Goal: Transaction & Acquisition: Purchase product/service

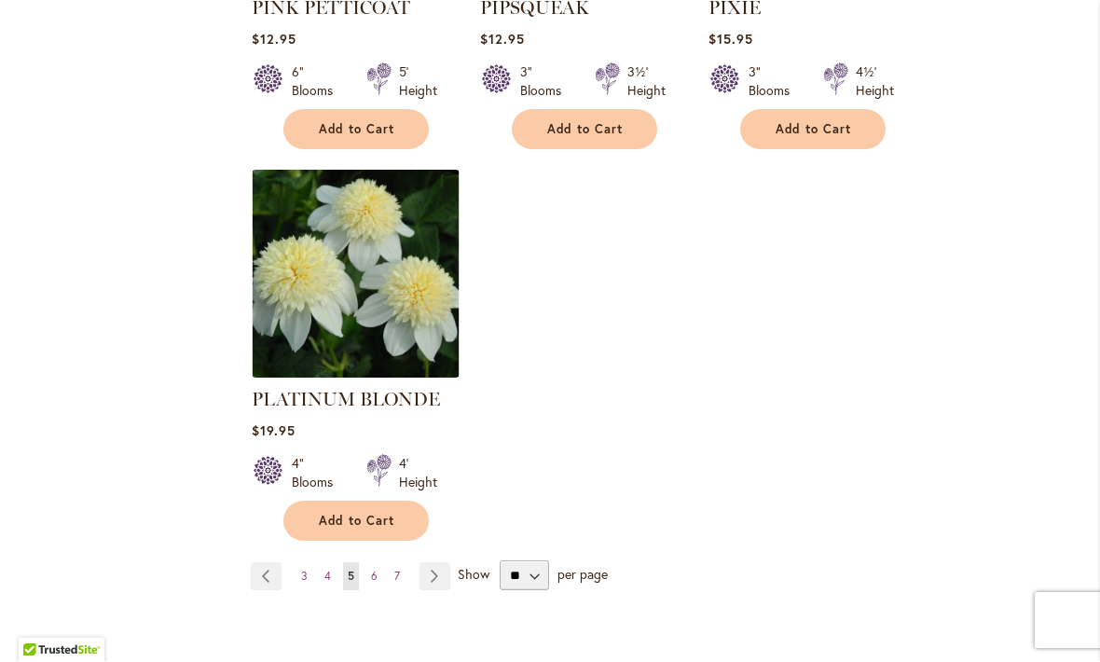
scroll to position [8808, 0]
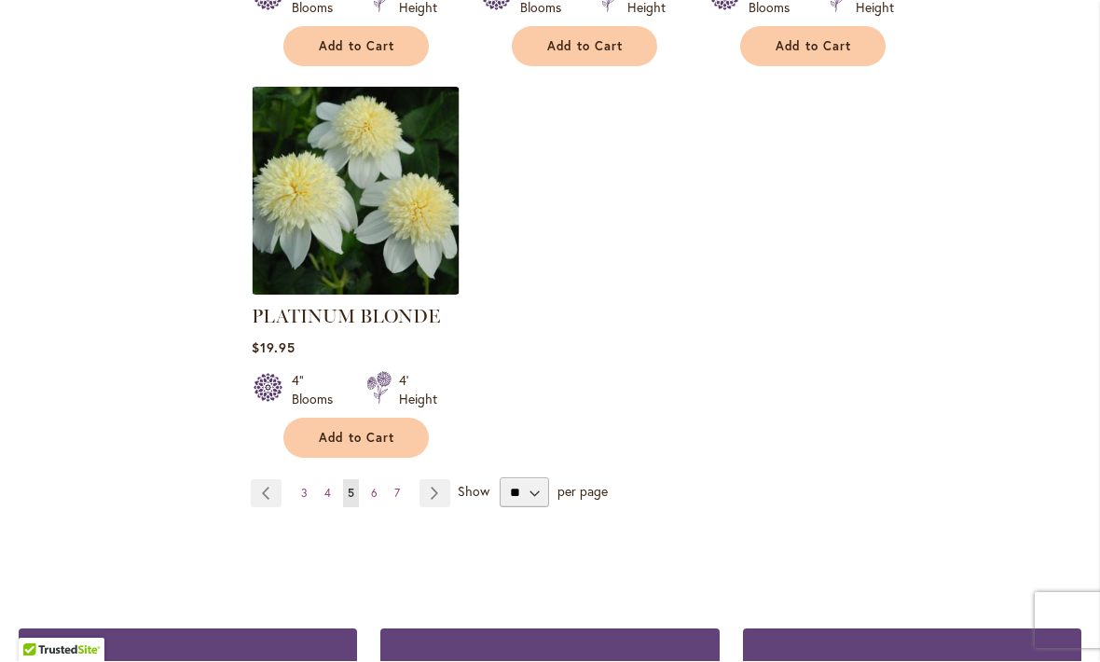
click at [375, 487] on span "6" at bounding box center [374, 494] width 7 height 14
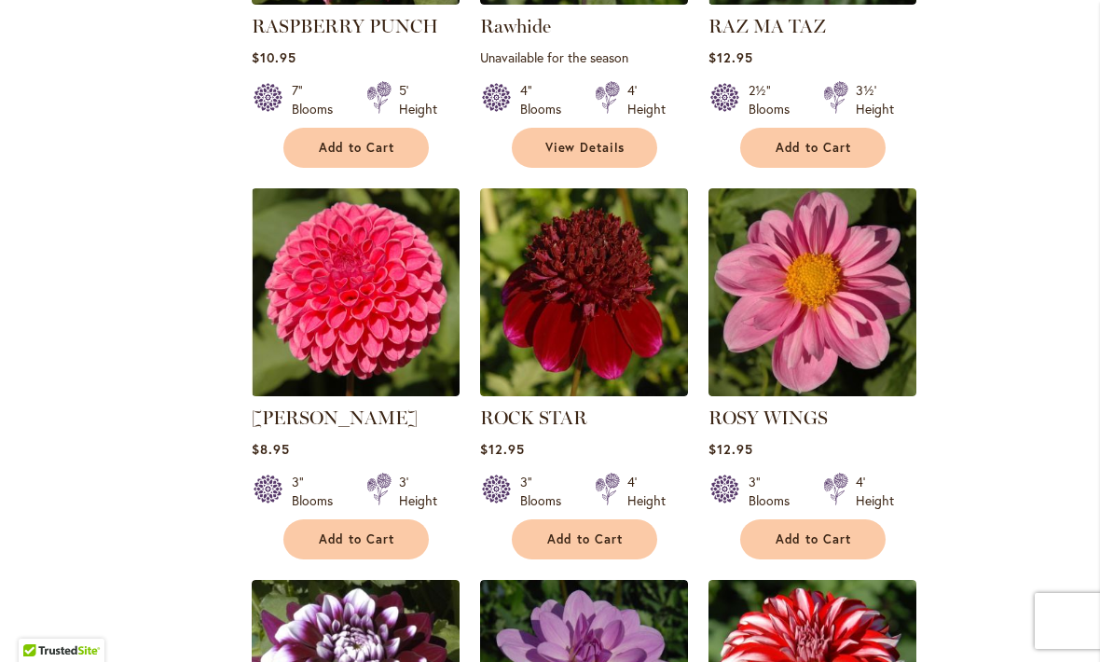
scroll to position [1873, 0]
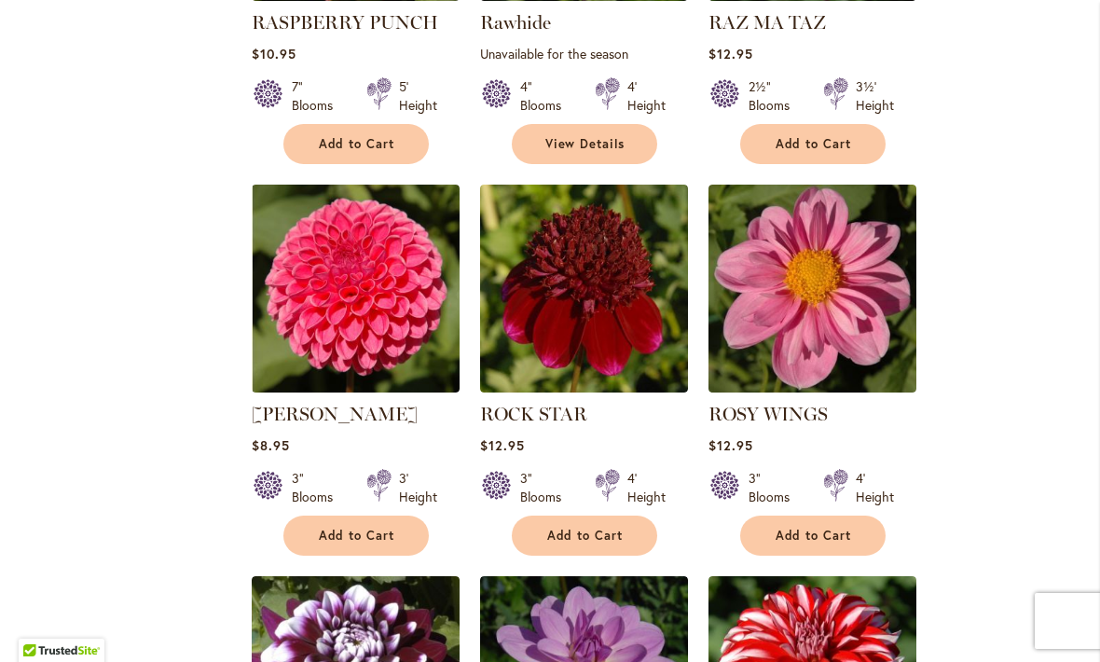
click at [848, 535] on span "Add to Cart" at bounding box center [814, 536] width 76 height 16
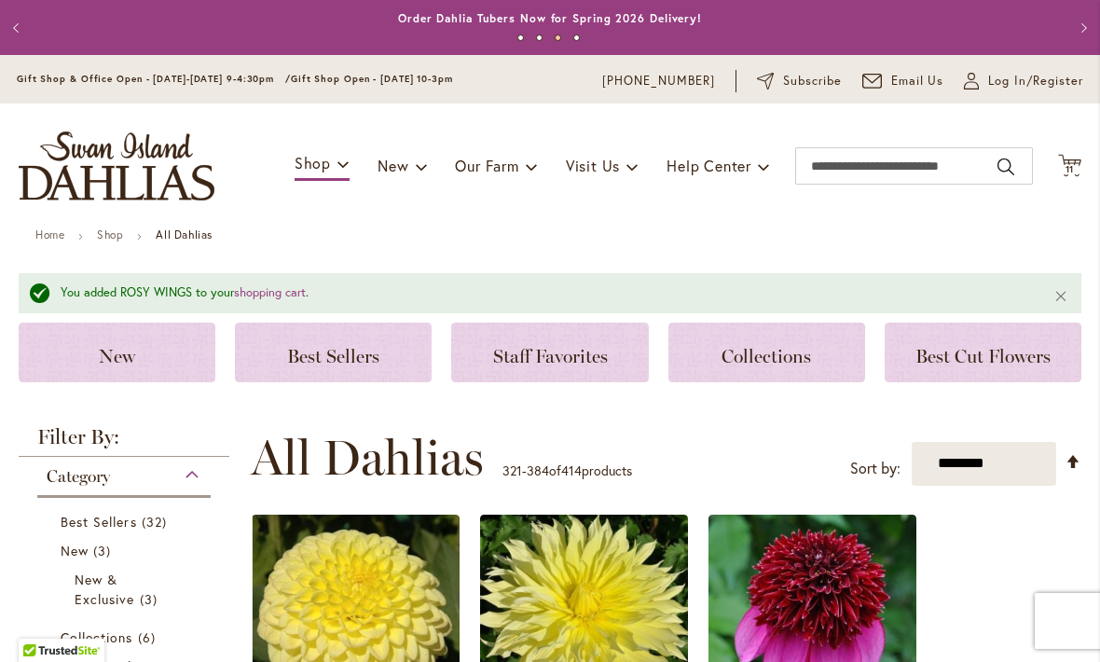
scroll to position [0, 0]
click at [1067, 163] on span "11" at bounding box center [1069, 169] width 9 height 12
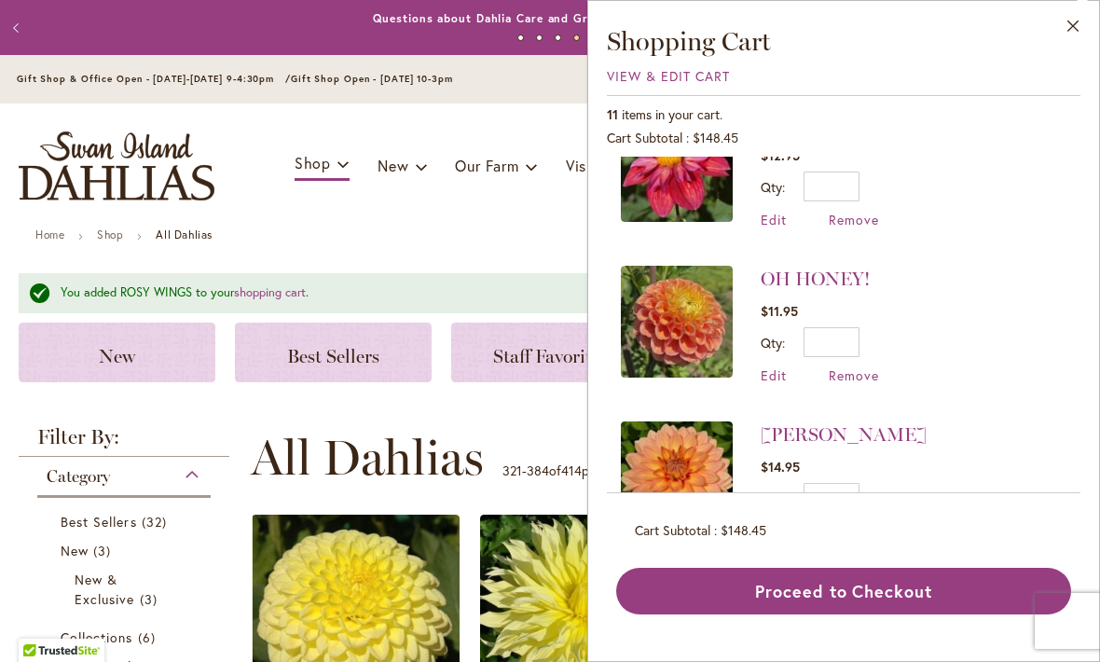
scroll to position [376, 0]
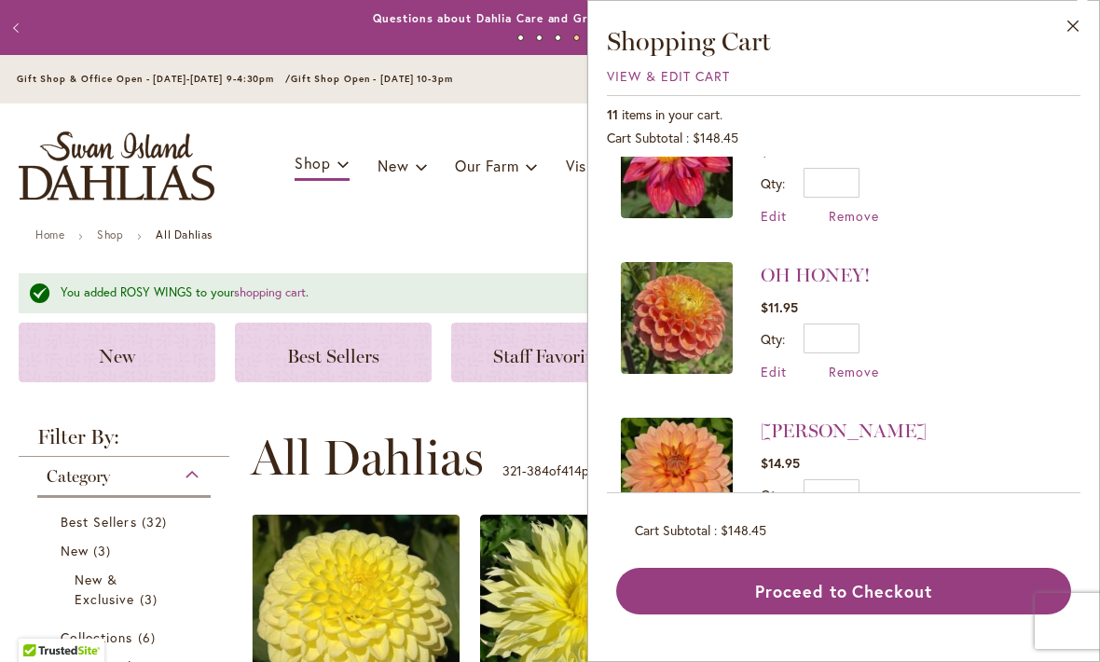
click at [674, 78] on span "View & Edit Cart" at bounding box center [668, 76] width 123 height 18
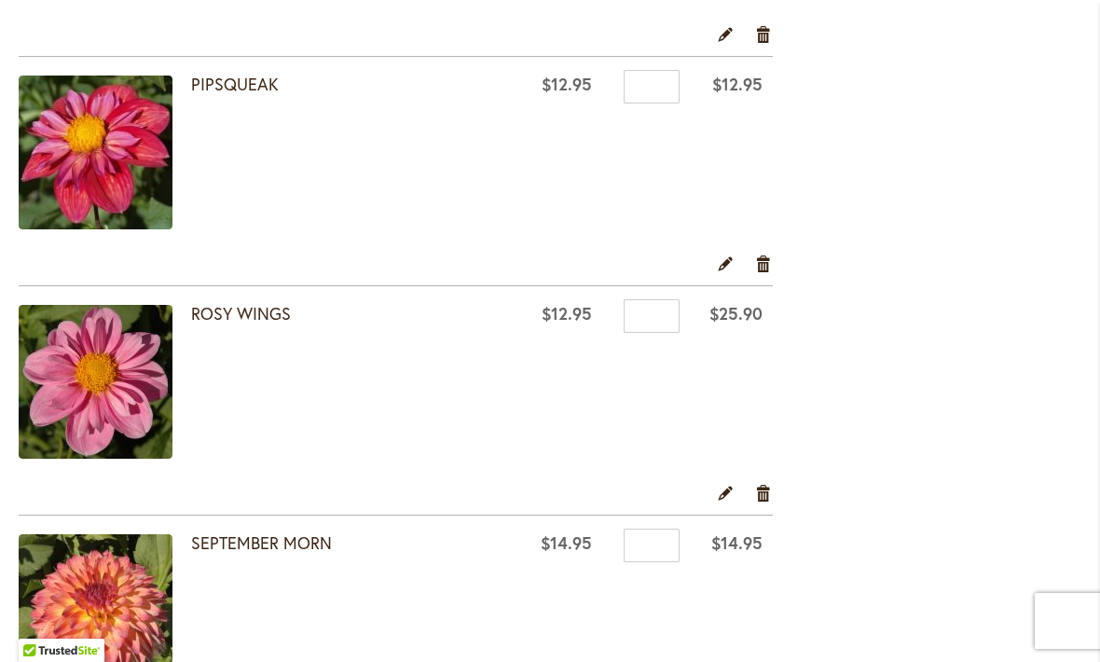
scroll to position [1922, 0]
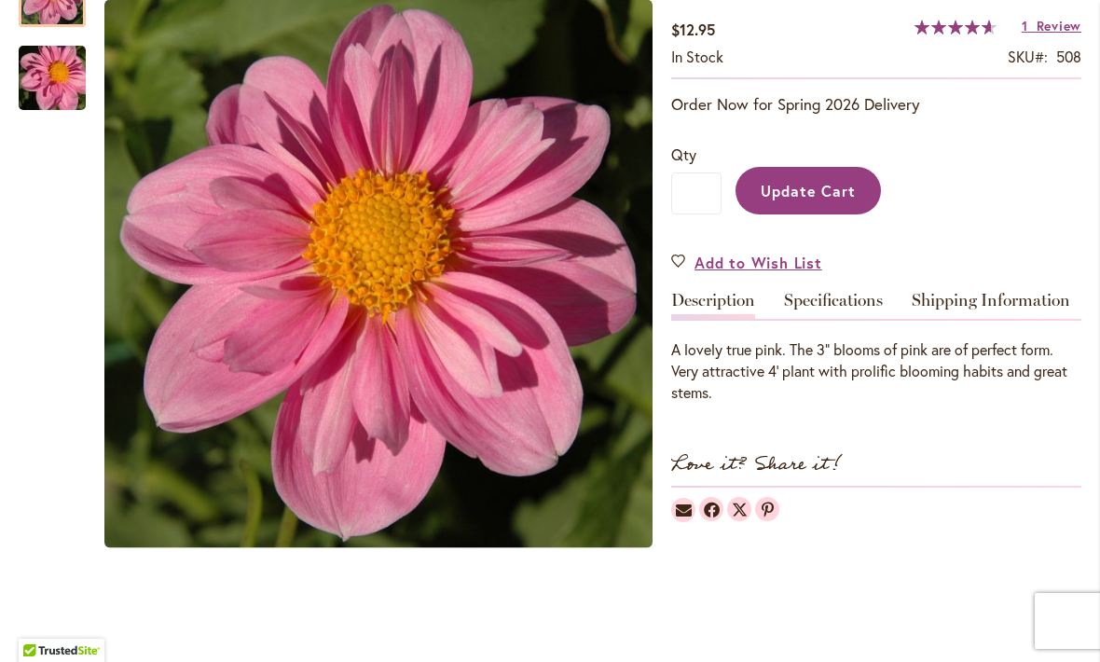
scroll to position [327, 0]
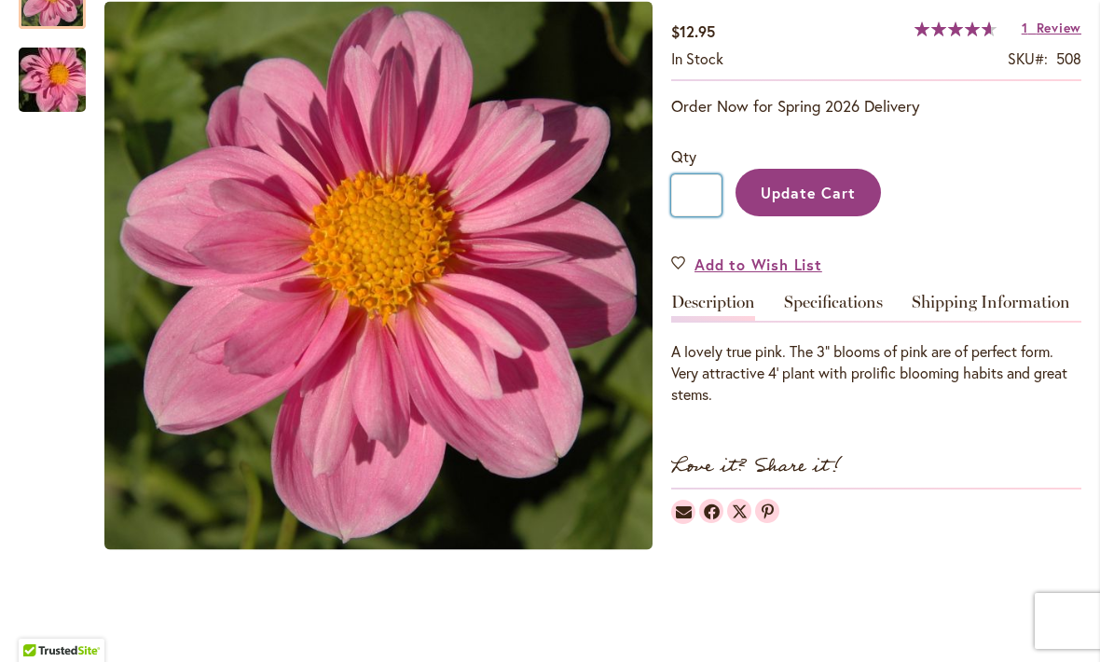
click at [711, 197] on input "*" at bounding box center [696, 195] width 50 height 42
type input "*"
click at [825, 196] on span "Update Cart" at bounding box center [809, 193] width 96 height 20
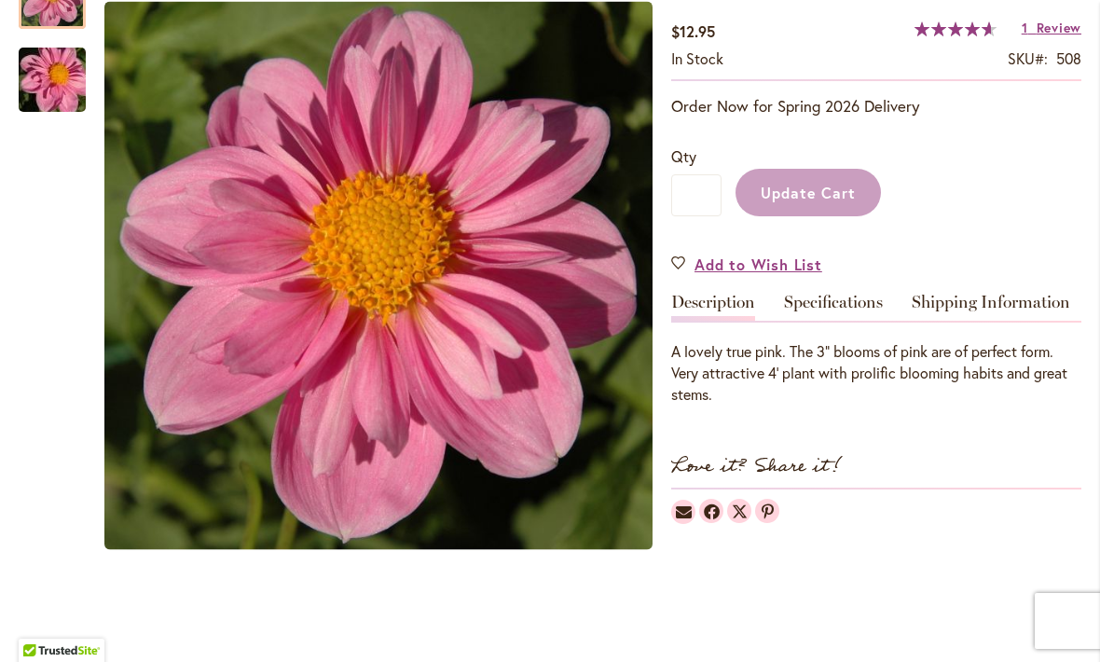
click at [1051, 26] on span "Review" at bounding box center [1059, 28] width 45 height 18
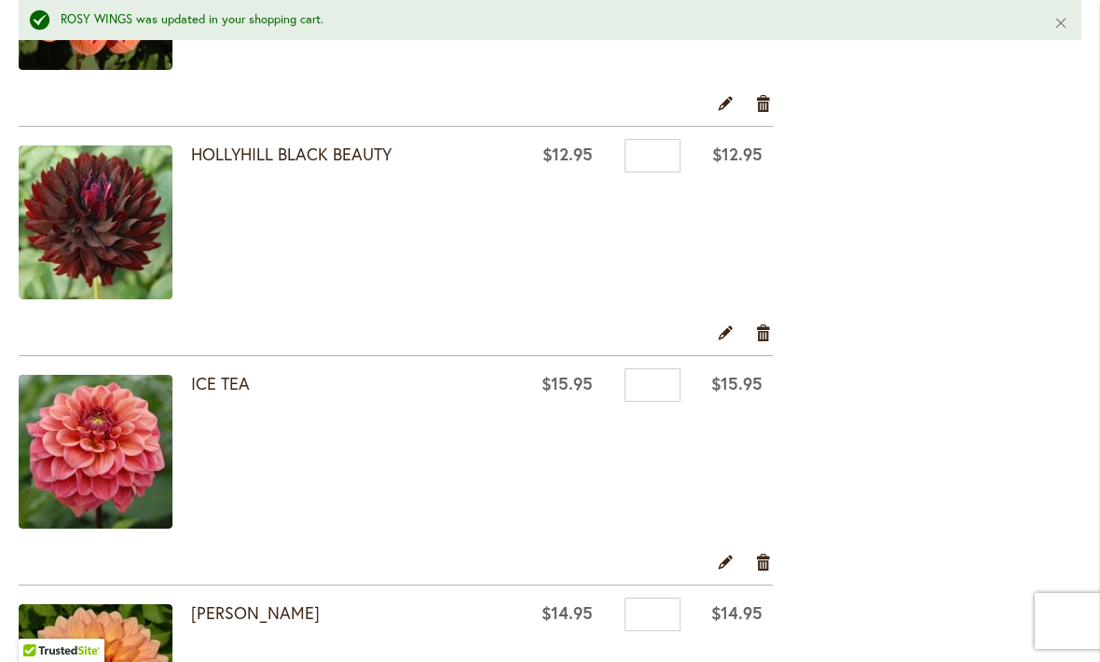
scroll to position [1037, 0]
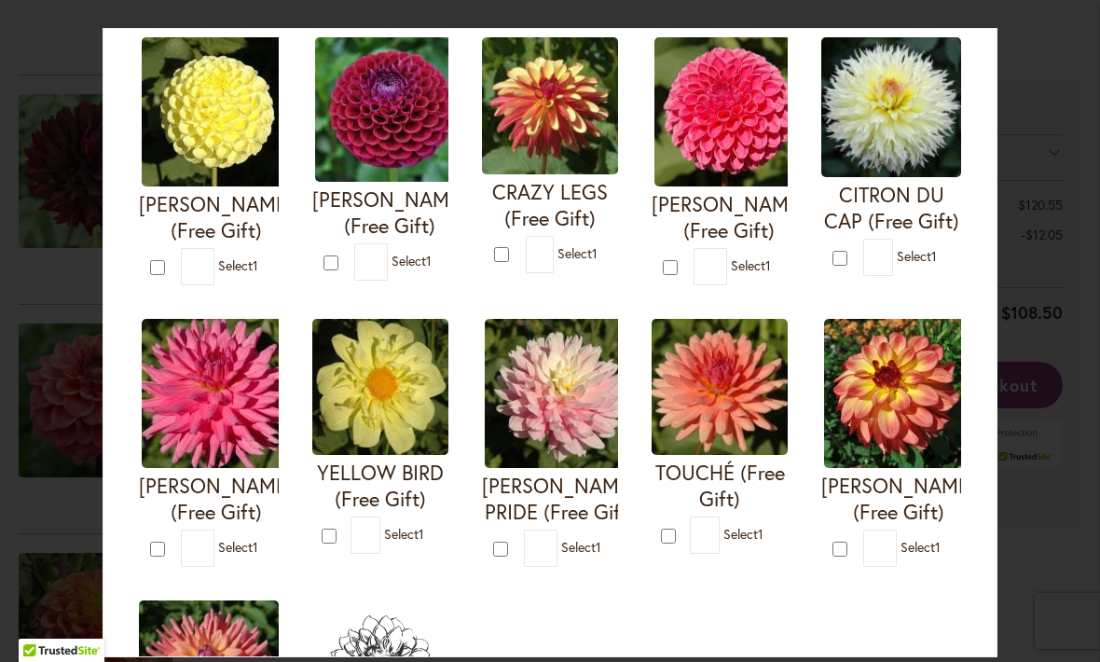
scroll to position [501, 0]
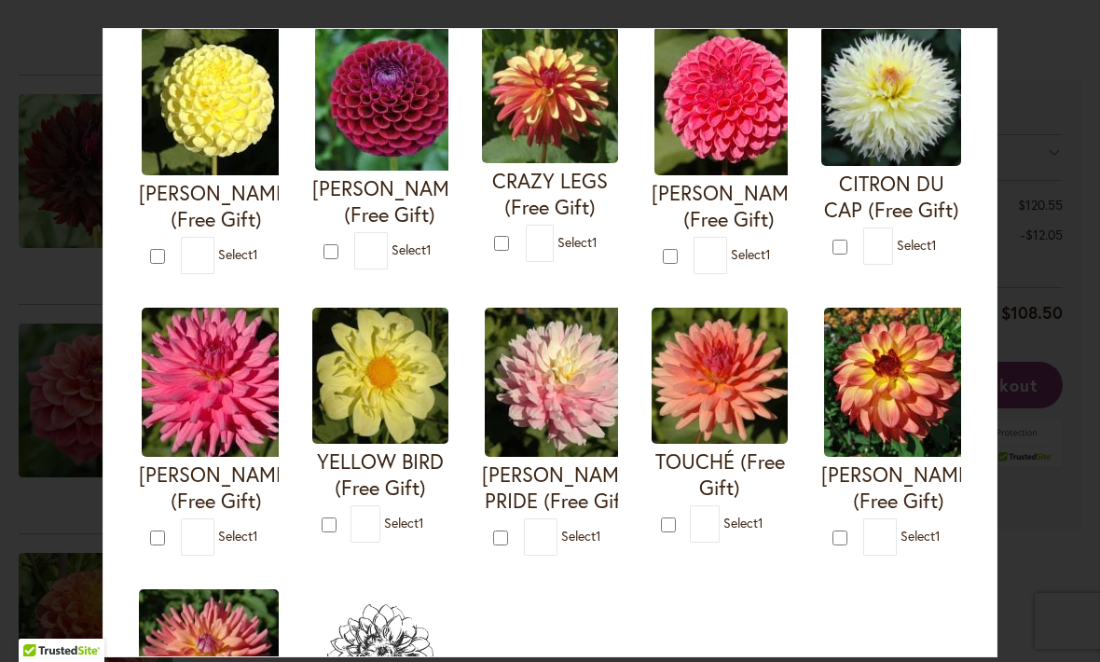
type input "*"
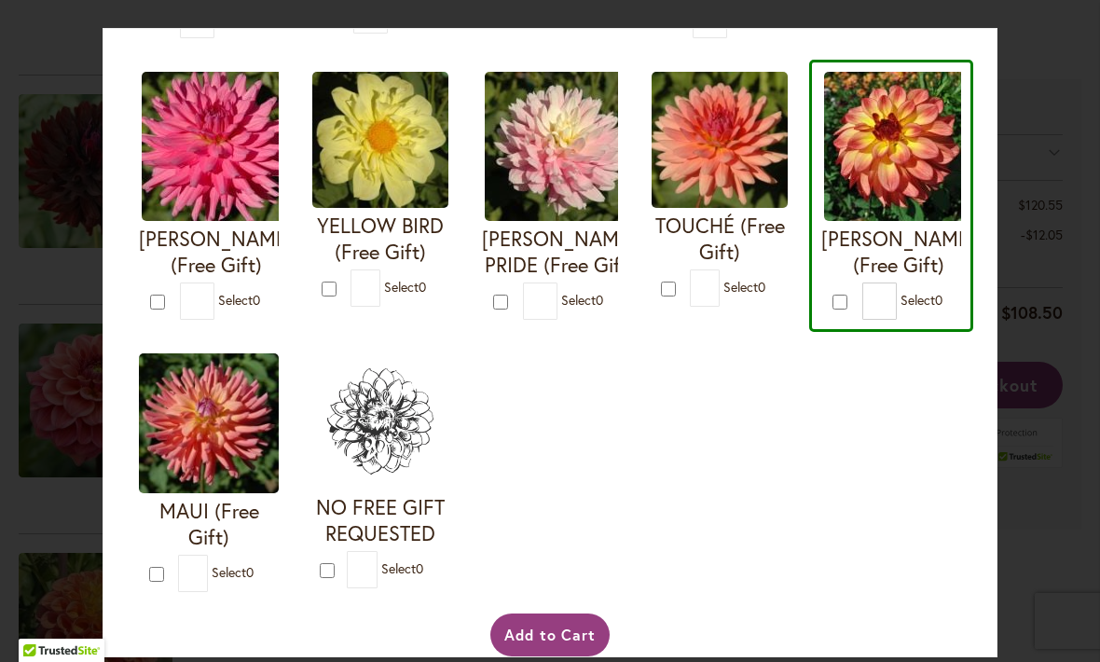
scroll to position [735, 0]
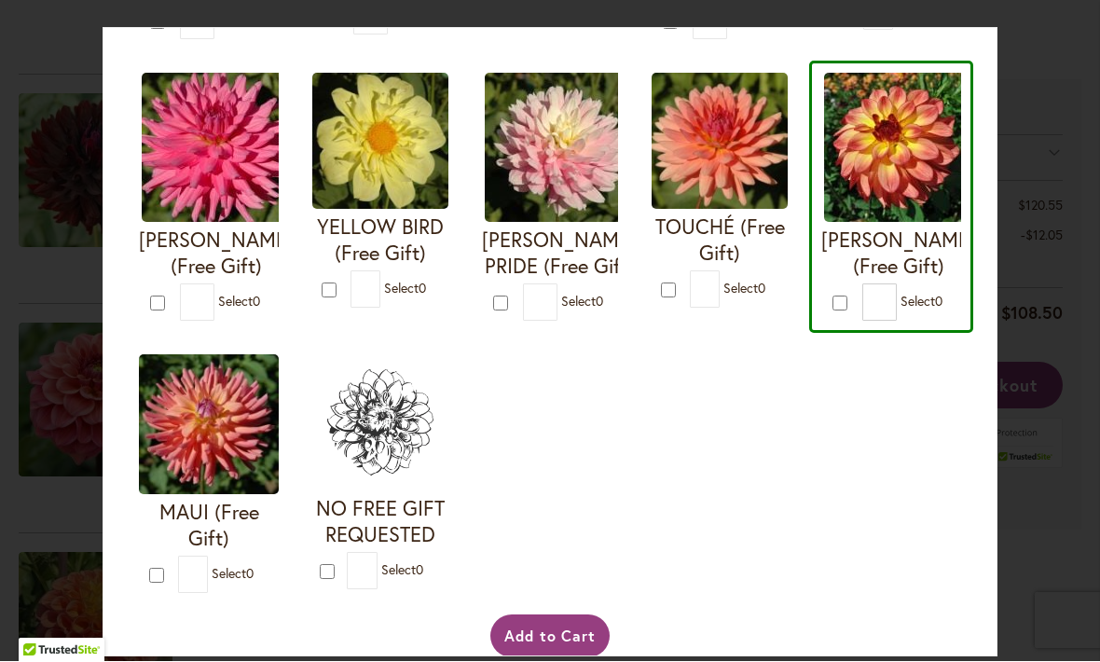
click at [549, 655] on button "Add to Cart" at bounding box center [550, 636] width 120 height 43
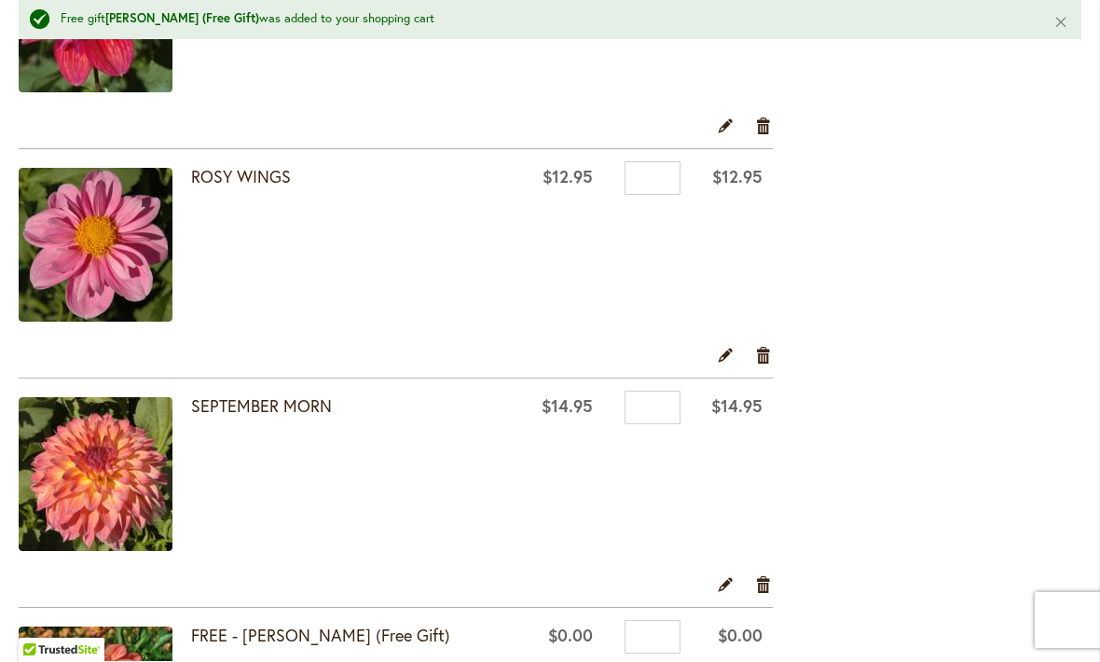
scroll to position [1880, 0]
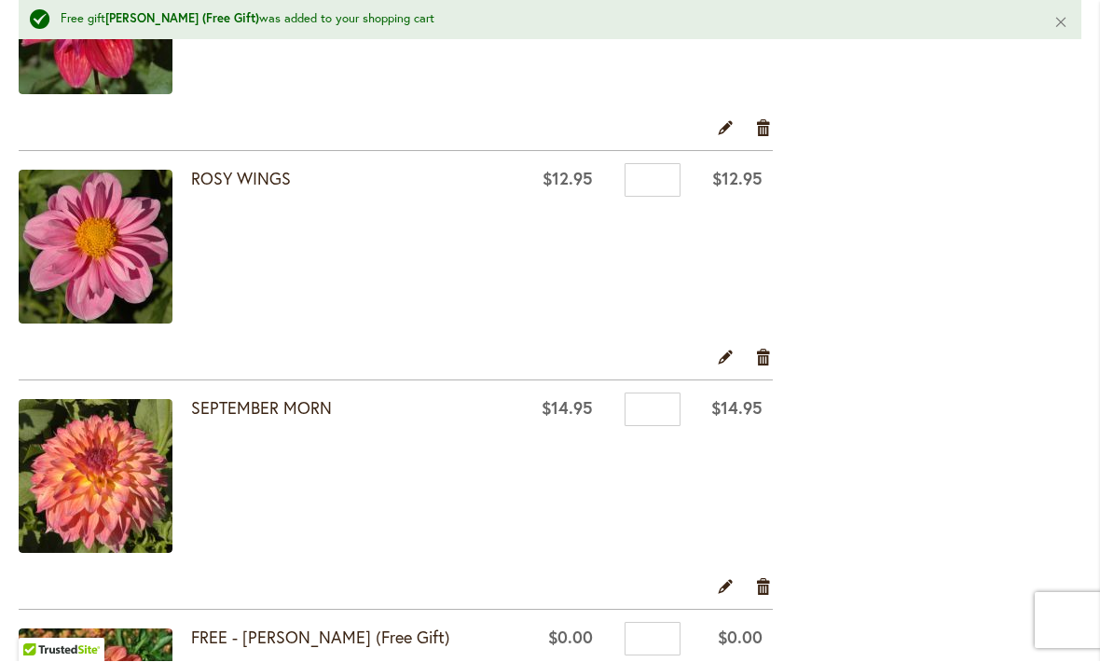
click at [274, 418] on link "SEPTEMBER MORN" at bounding box center [261, 408] width 141 height 22
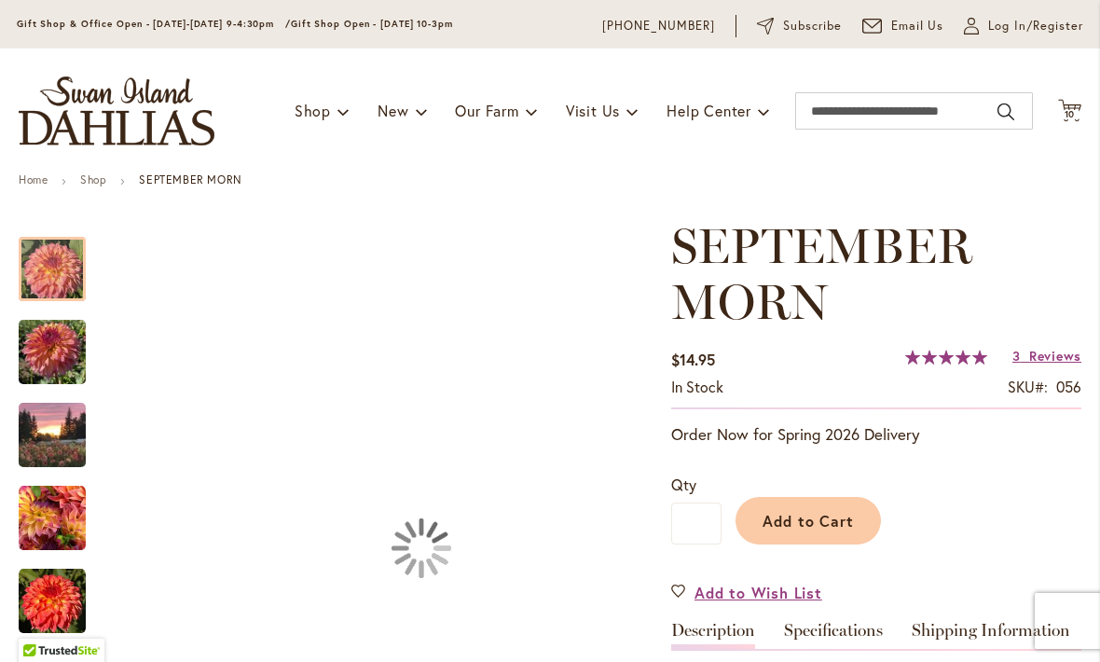
scroll to position [56, 0]
click at [63, 276] on div at bounding box center [52, 268] width 67 height 64
click at [68, 358] on img "SEPTEMBER MORN" at bounding box center [52, 351] width 67 height 89
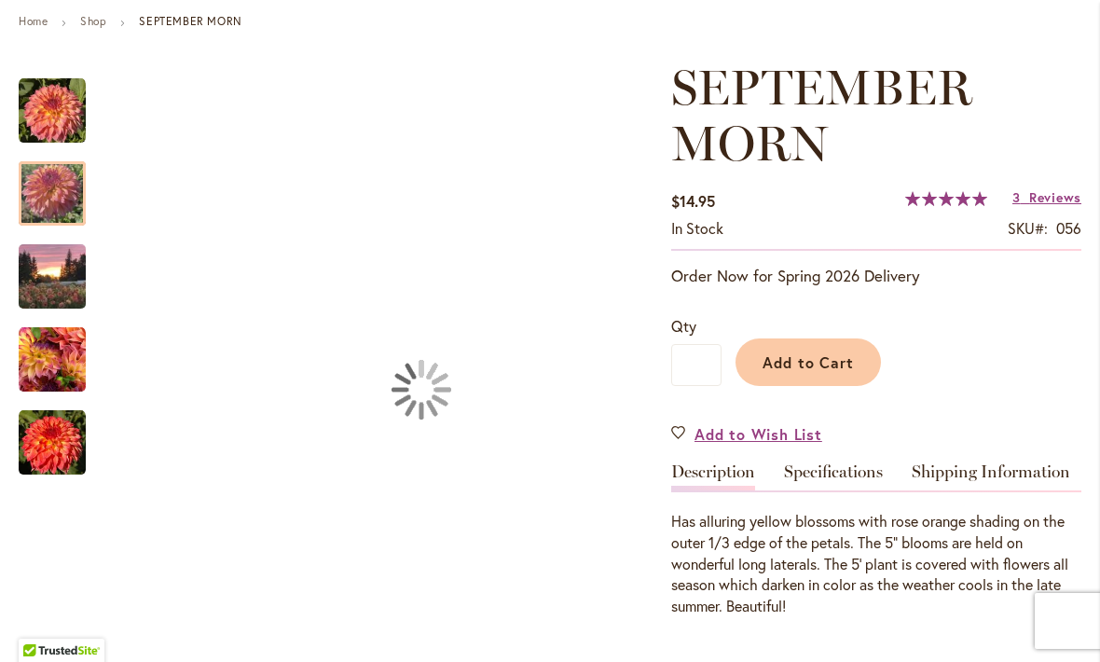
scroll to position [216, 0]
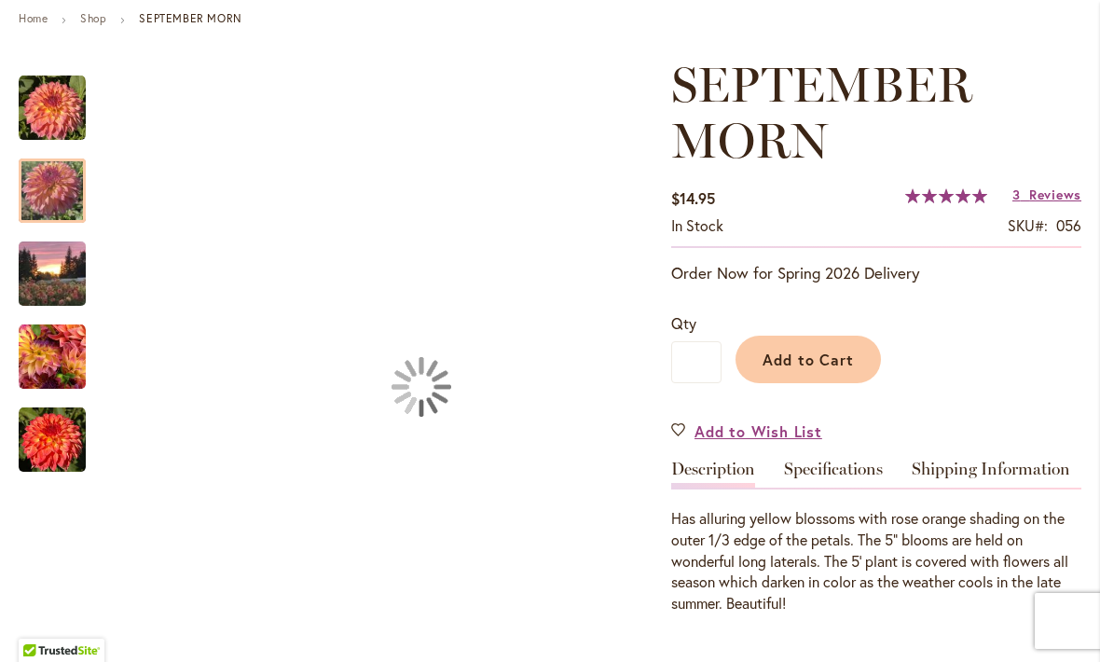
click at [80, 447] on img "September Morn" at bounding box center [52, 439] width 67 height 67
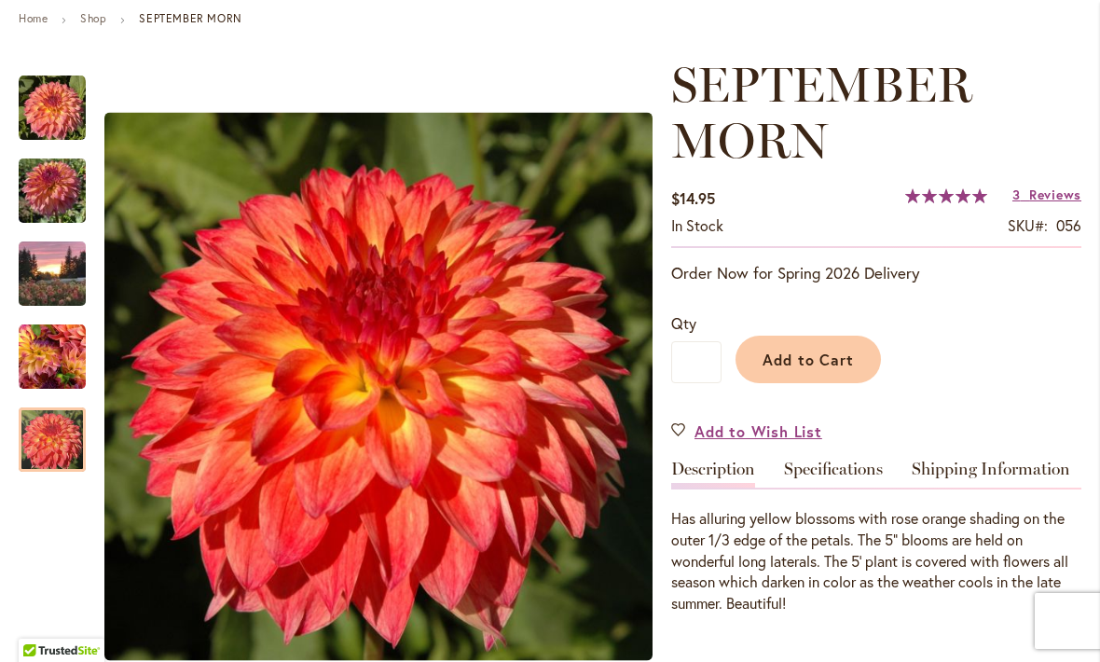
click at [62, 354] on img "September Morn" at bounding box center [52, 356] width 67 height 67
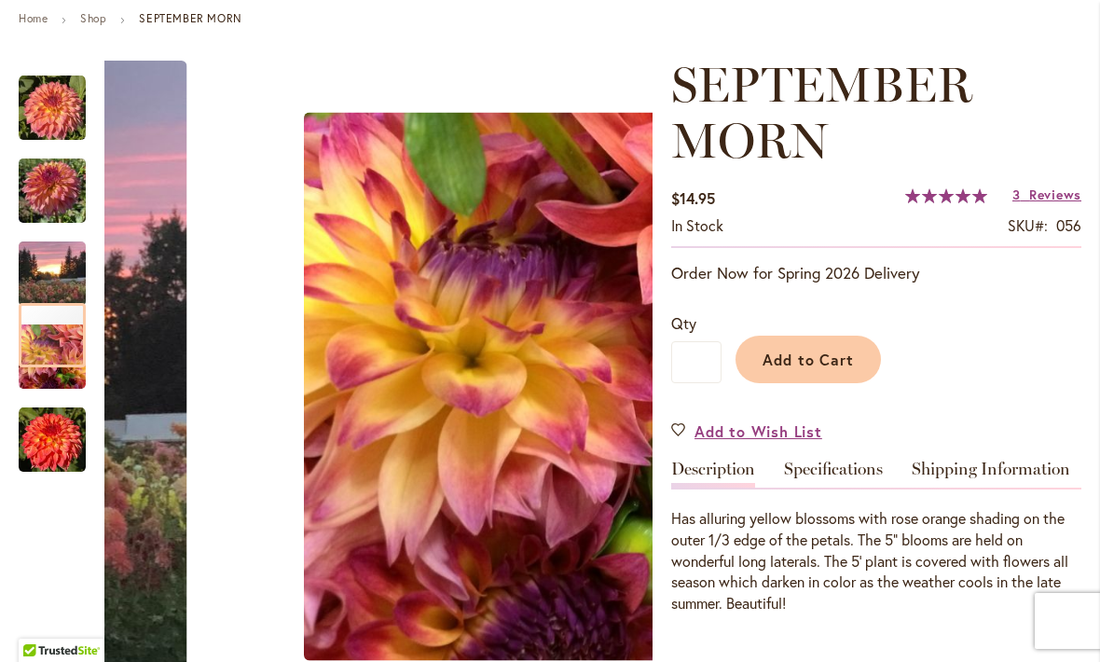
click at [62, 198] on img "SEPTEMBER MORN" at bounding box center [52, 190] width 67 height 89
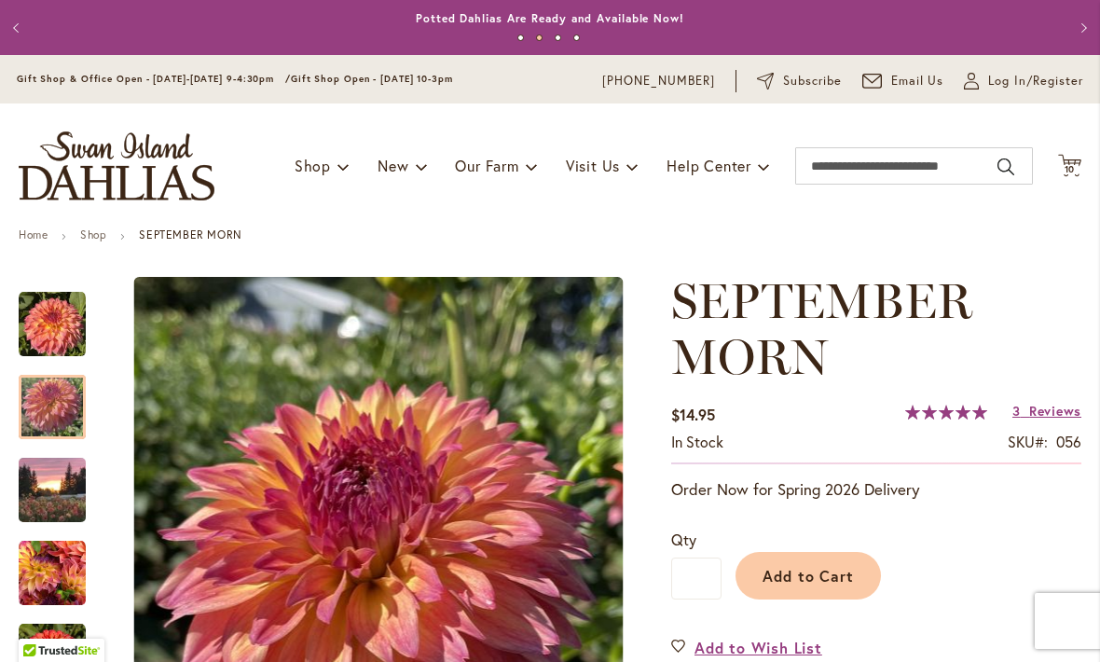
scroll to position [0, 0]
click at [1070, 161] on icon "Cart .cls-1 { fill: #231f20; }" at bounding box center [1069, 165] width 23 height 23
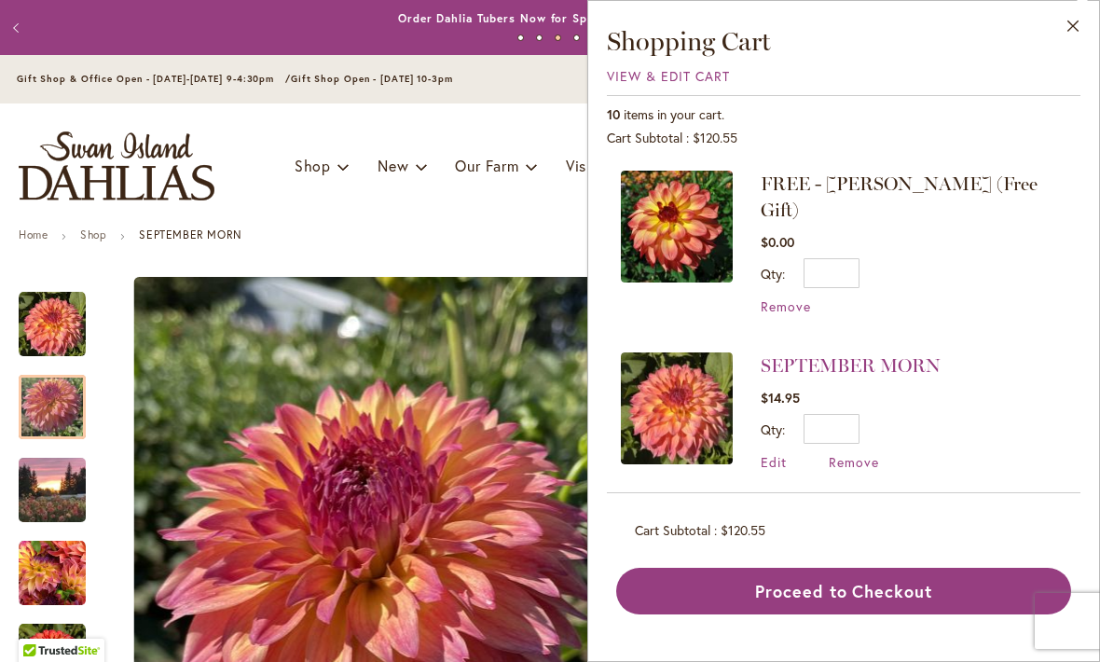
click at [857, 453] on span "Remove" at bounding box center [854, 462] width 50 height 18
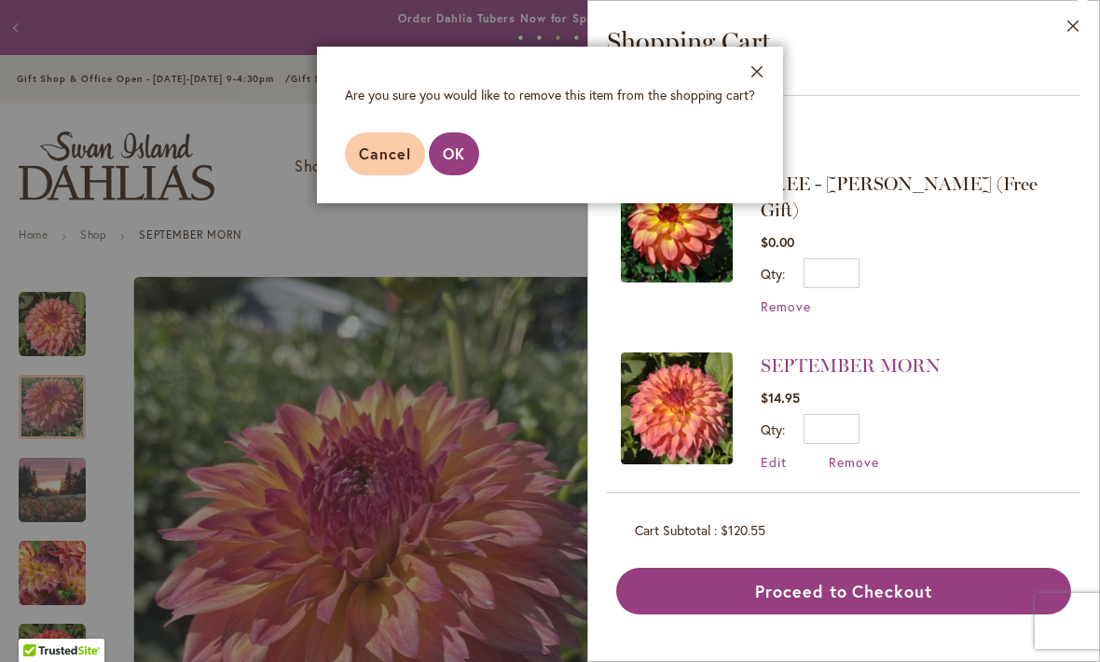
click at [458, 151] on span "OK" at bounding box center [454, 154] width 22 height 20
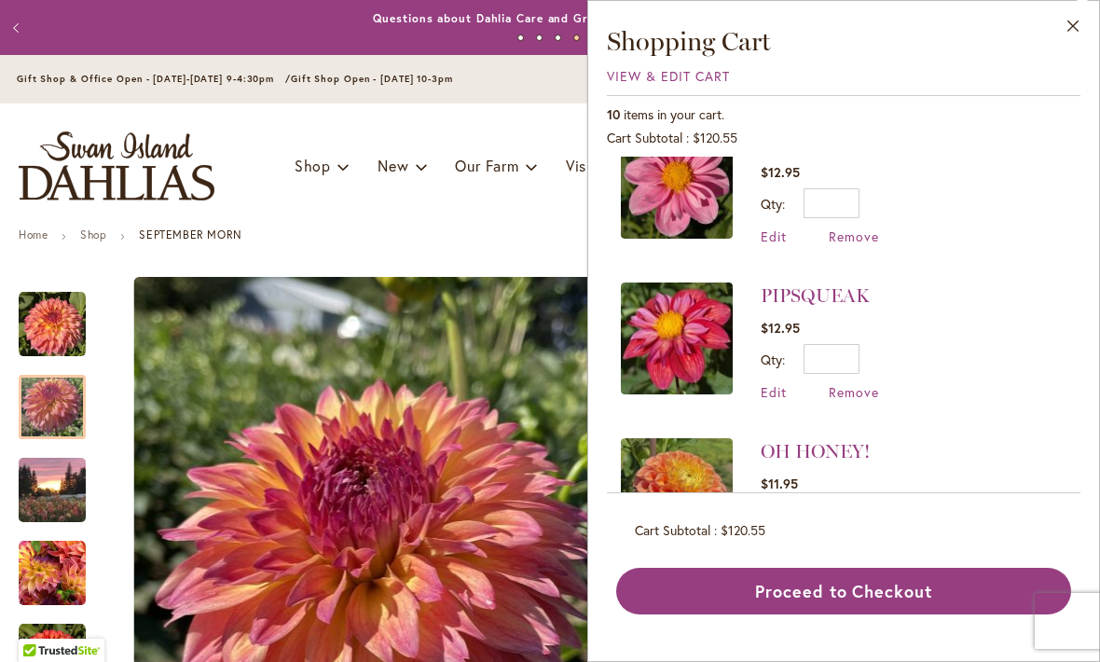
scroll to position [385, 0]
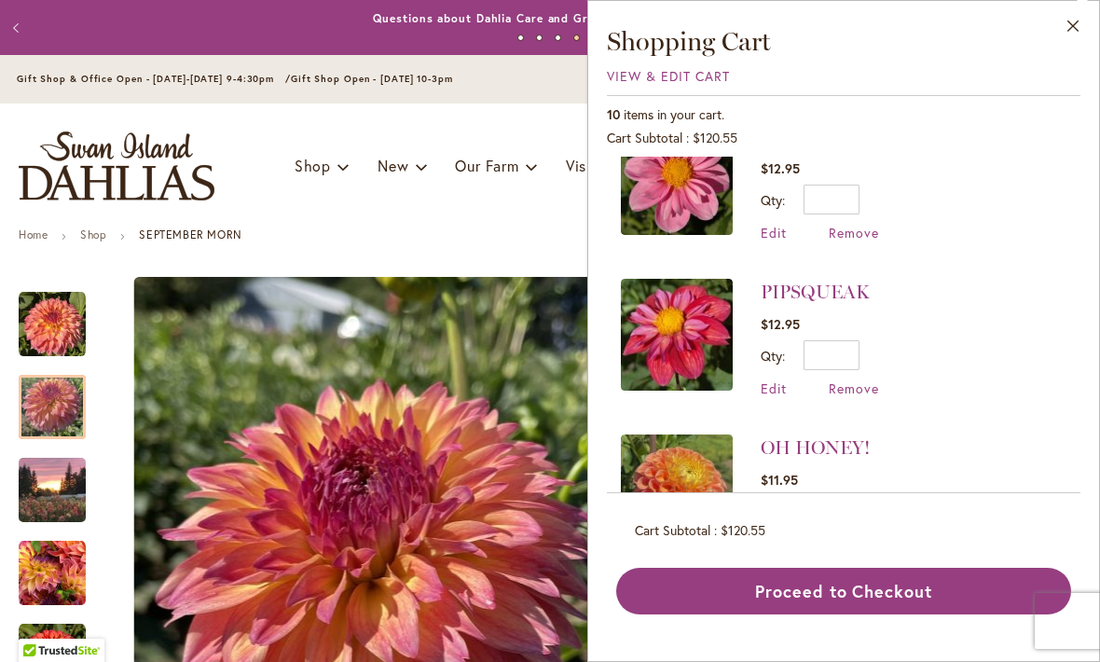
click at [816, 281] on link "PIPSQUEAK" at bounding box center [815, 292] width 109 height 22
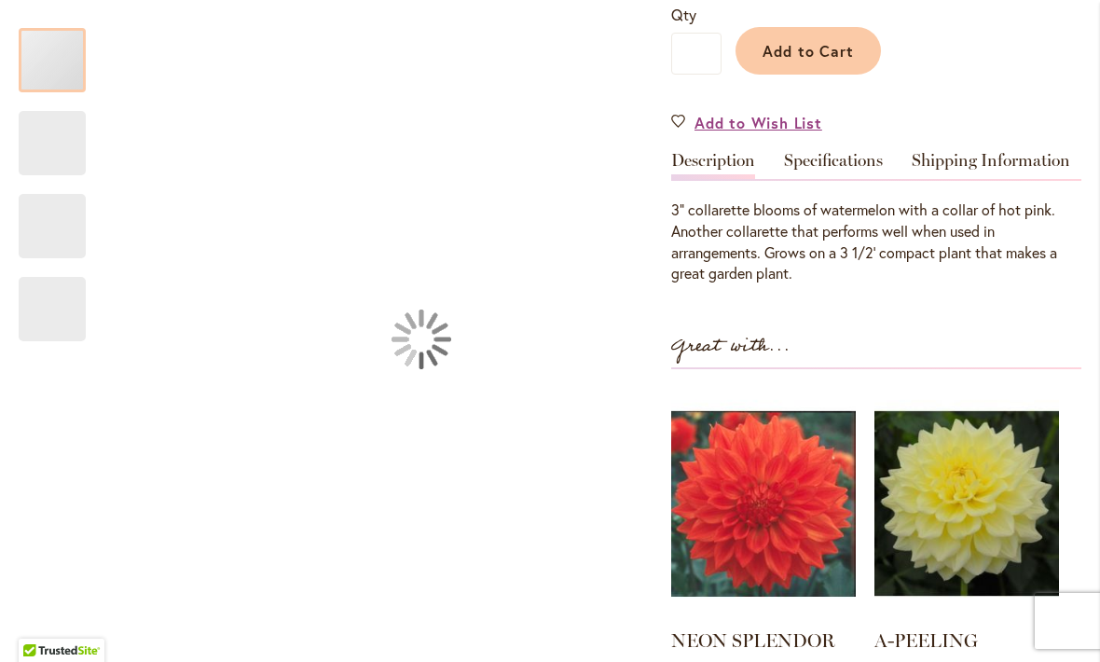
scroll to position [470, 0]
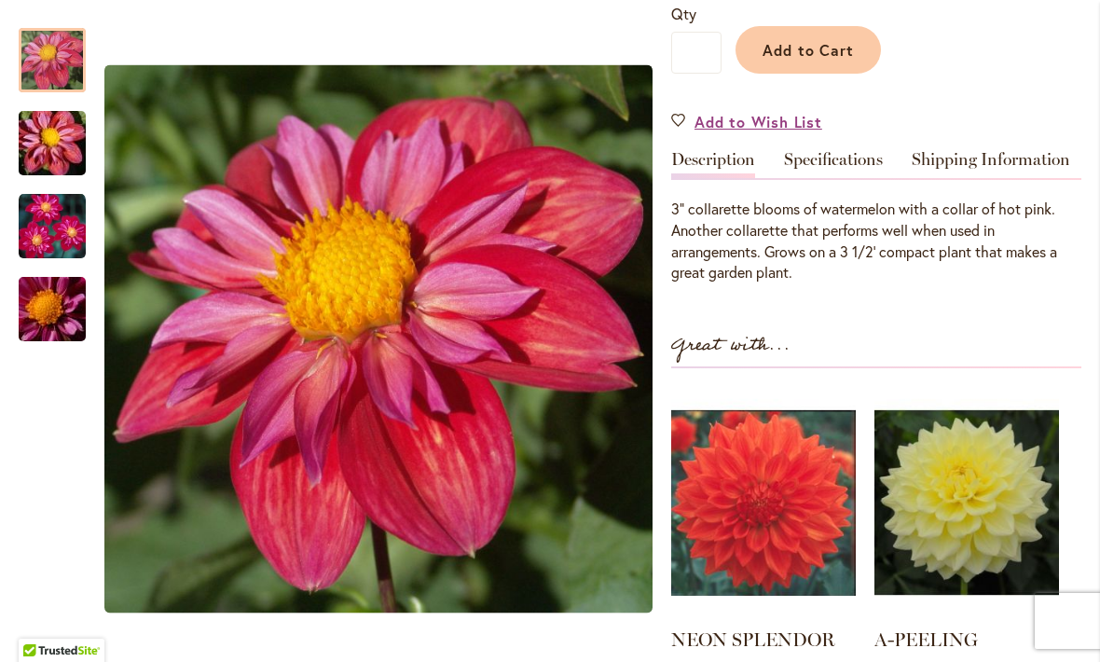
click at [60, 259] on div "PIPSQUEAK" at bounding box center [52, 299] width 67 height 83
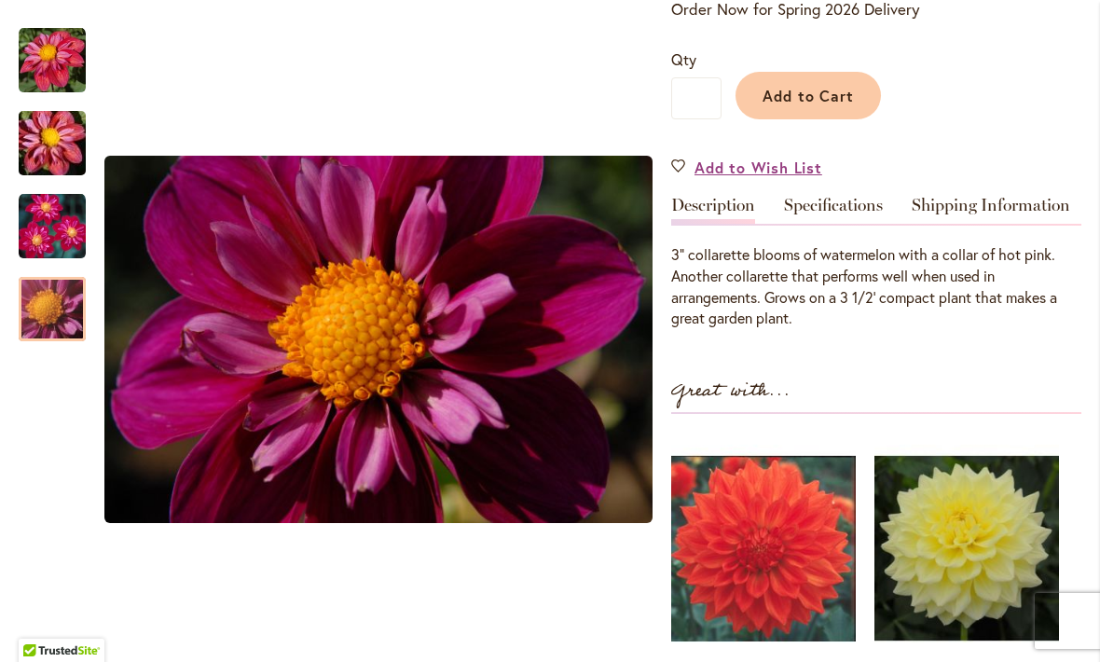
scroll to position [425, 0]
click at [52, 150] on img "PIPSQUEAK" at bounding box center [52, 143] width 134 height 89
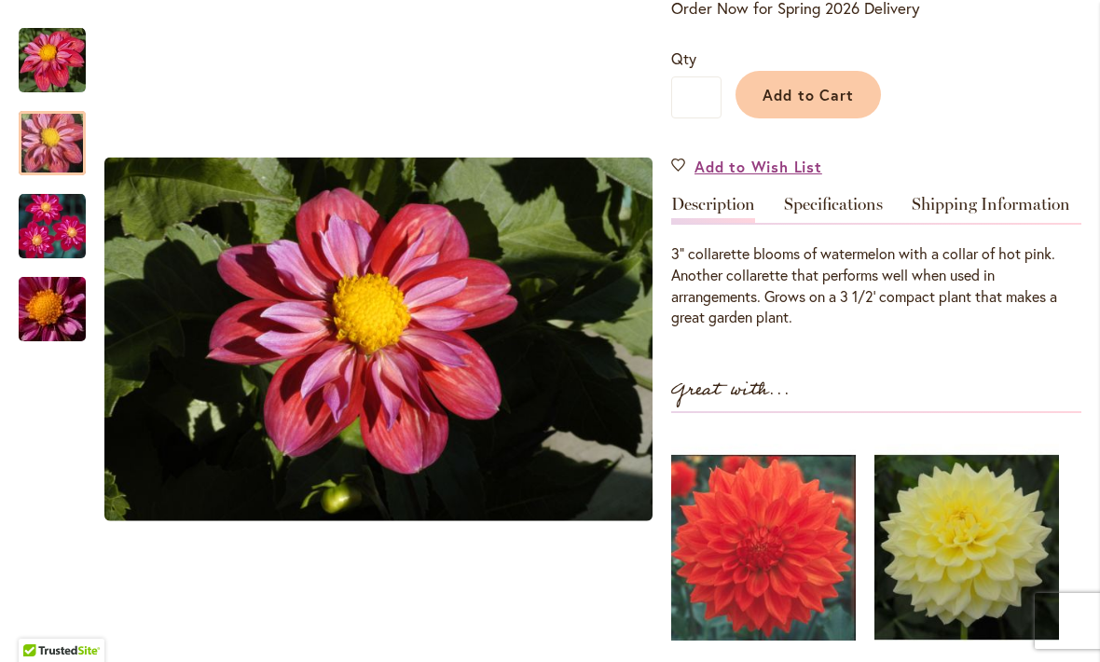
click at [71, 111] on div at bounding box center [52, 143] width 67 height 64
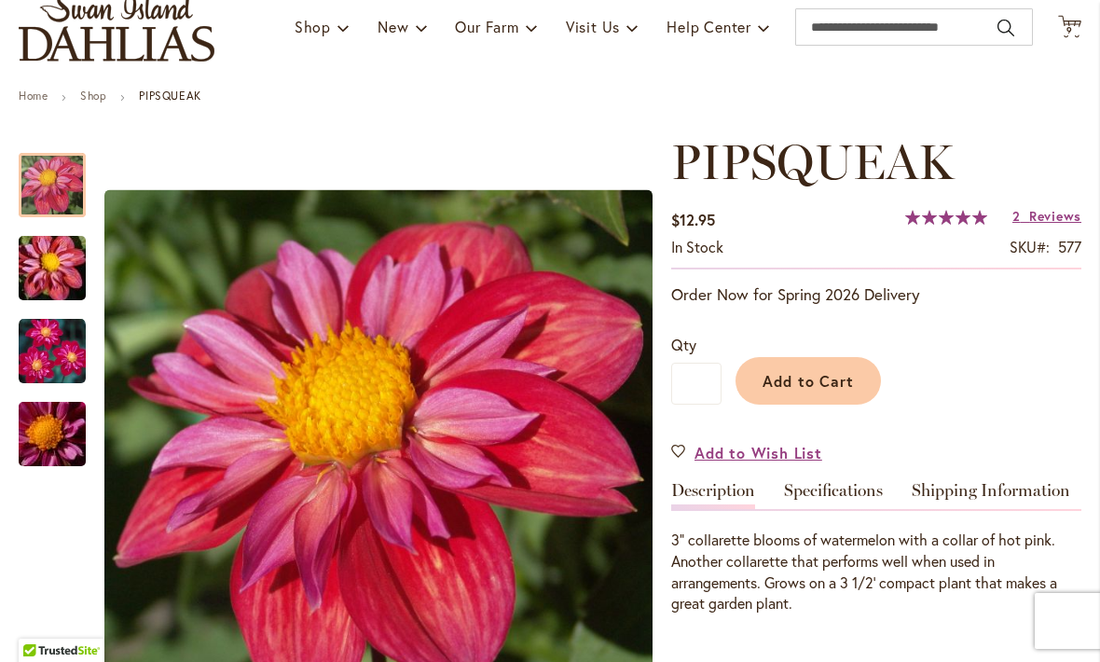
scroll to position [112, 0]
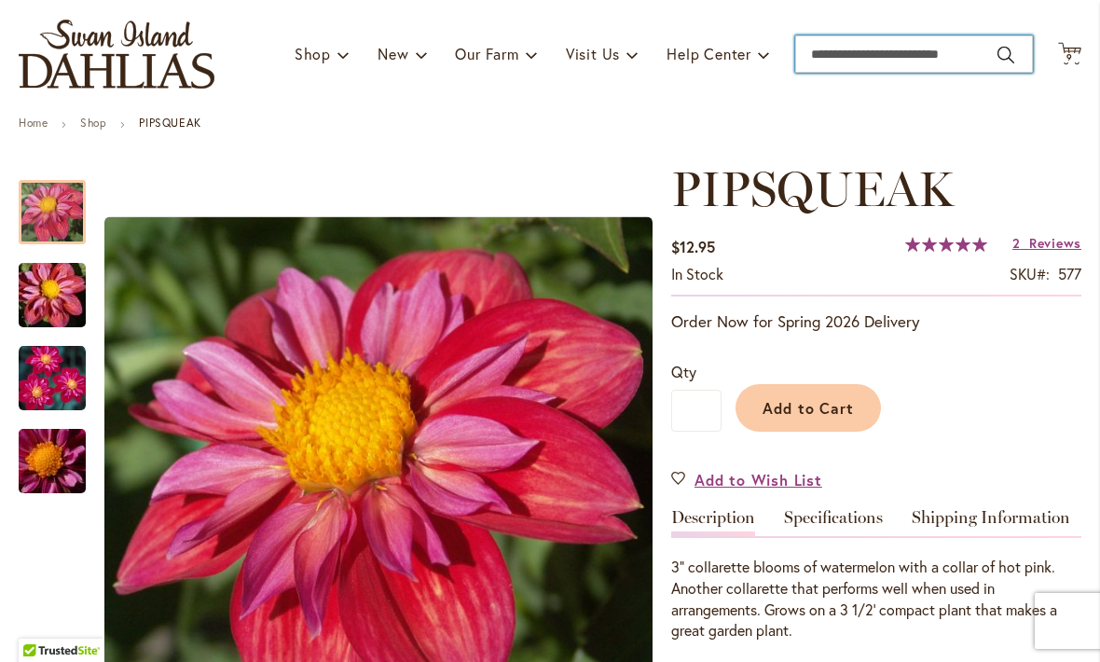
click at [867, 62] on input "Search" at bounding box center [914, 53] width 238 height 37
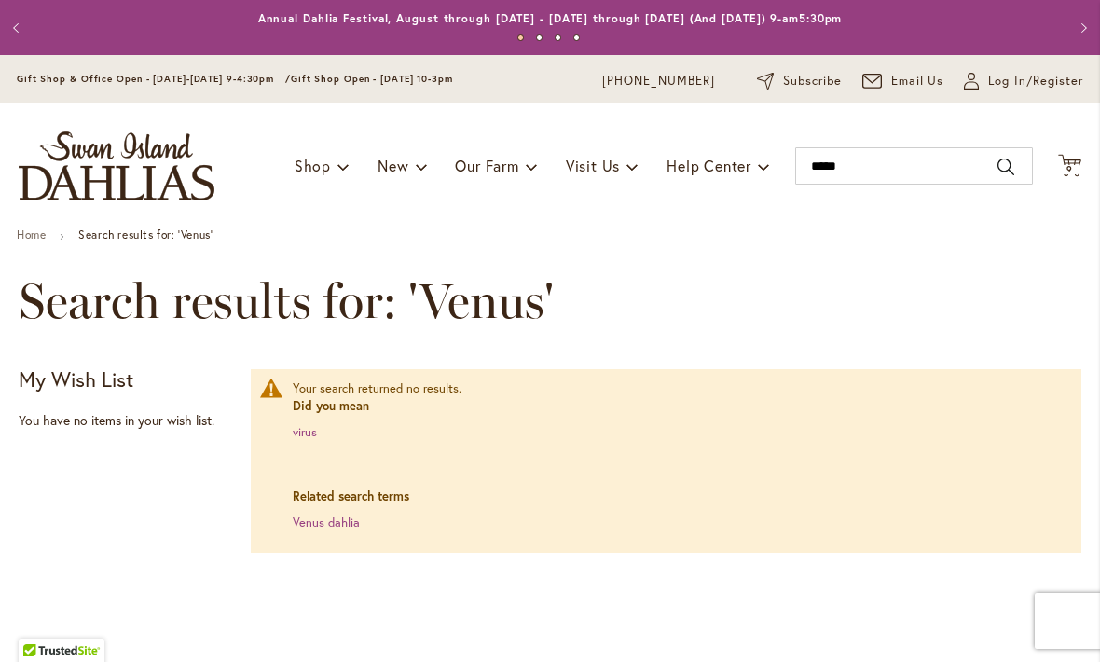
click at [1078, 154] on icon "Cart .cls-1 { fill: #231f20; }" at bounding box center [1069, 165] width 23 height 23
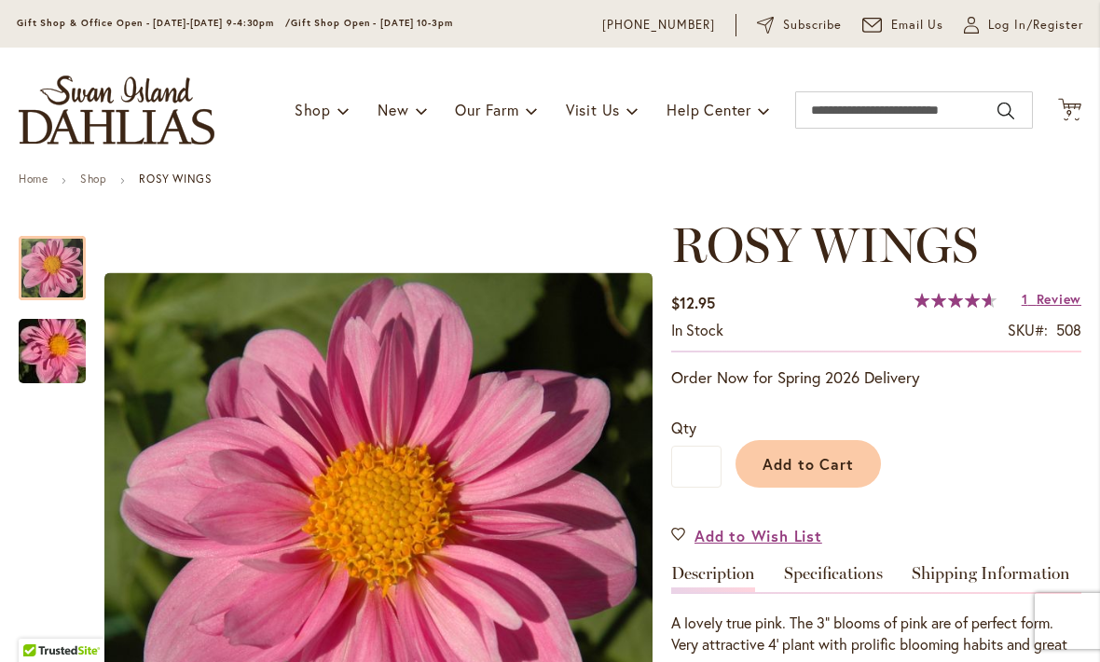
scroll to position [58, 0]
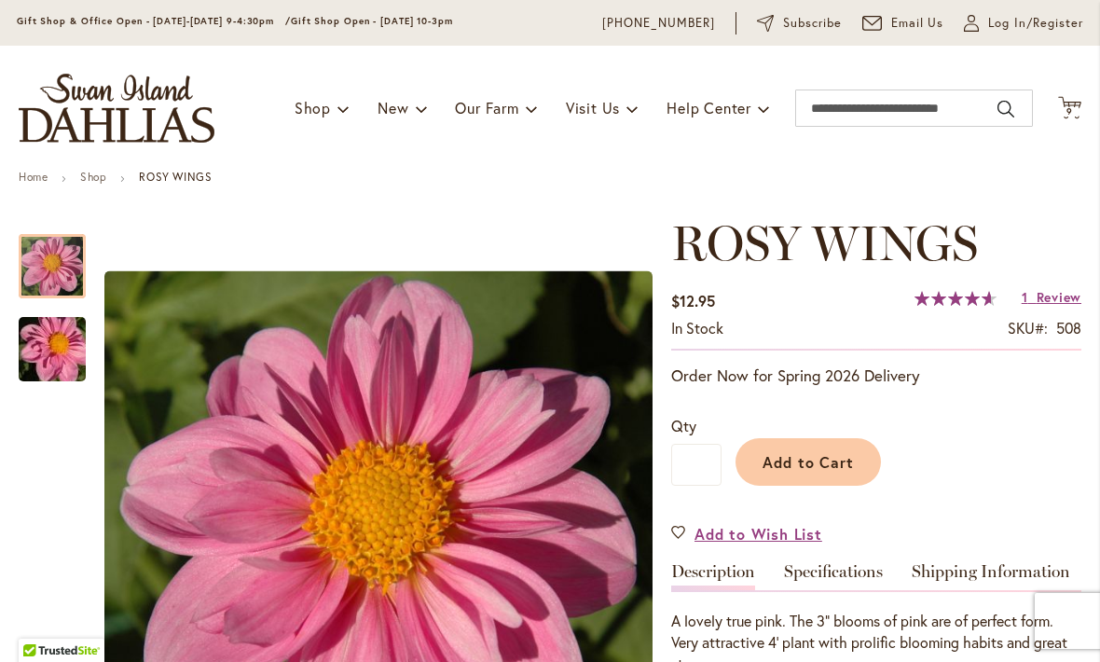
click at [1076, 107] on span "9 9 items" at bounding box center [1070, 111] width 19 height 9
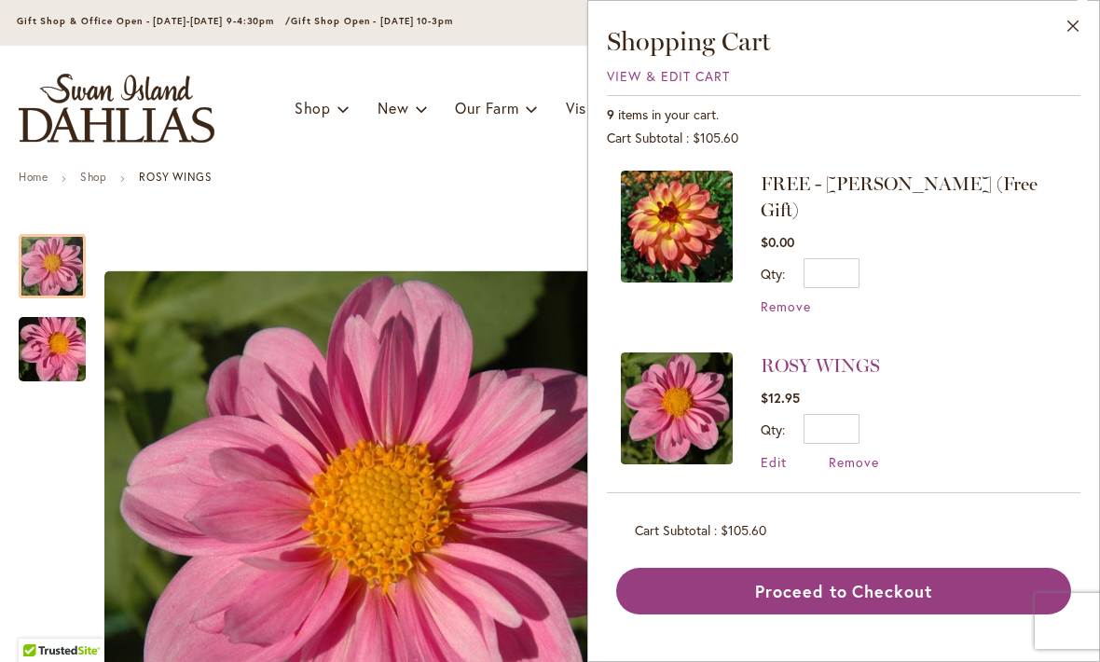
click at [855, 453] on span "Remove" at bounding box center [854, 462] width 50 height 18
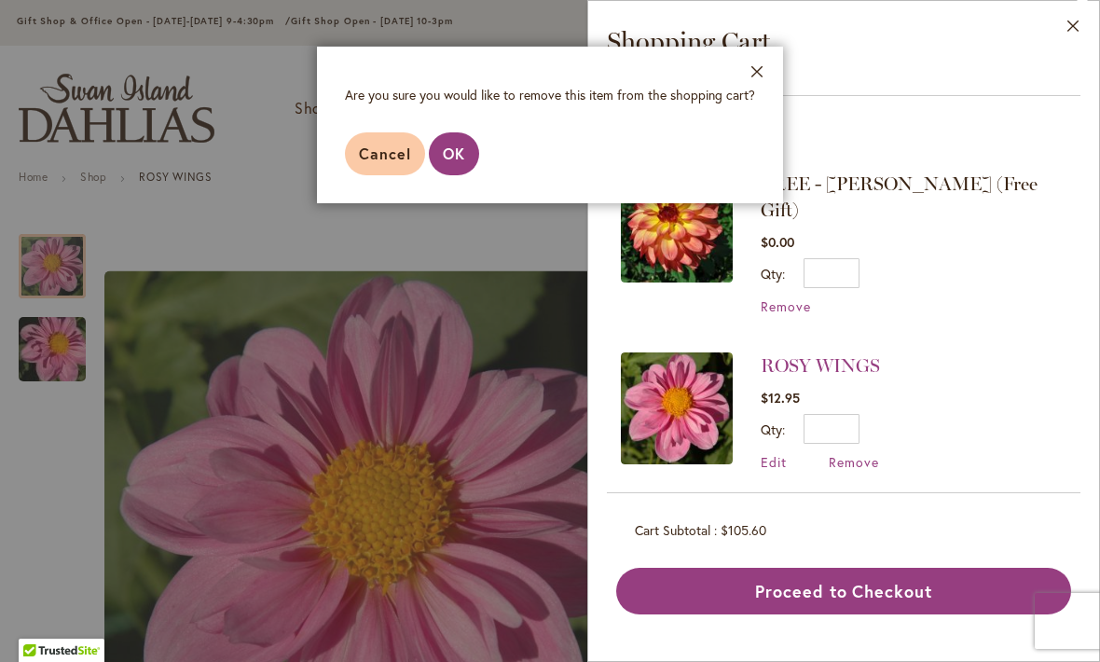
click at [451, 158] on span "OK" at bounding box center [454, 154] width 22 height 20
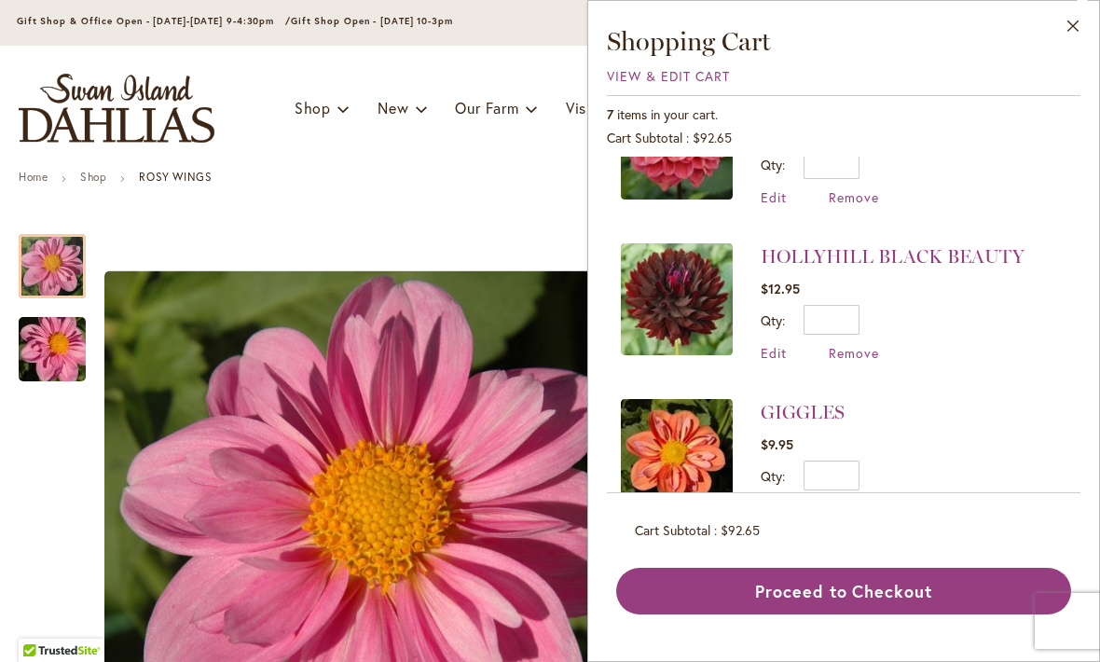
scroll to position [428, 0]
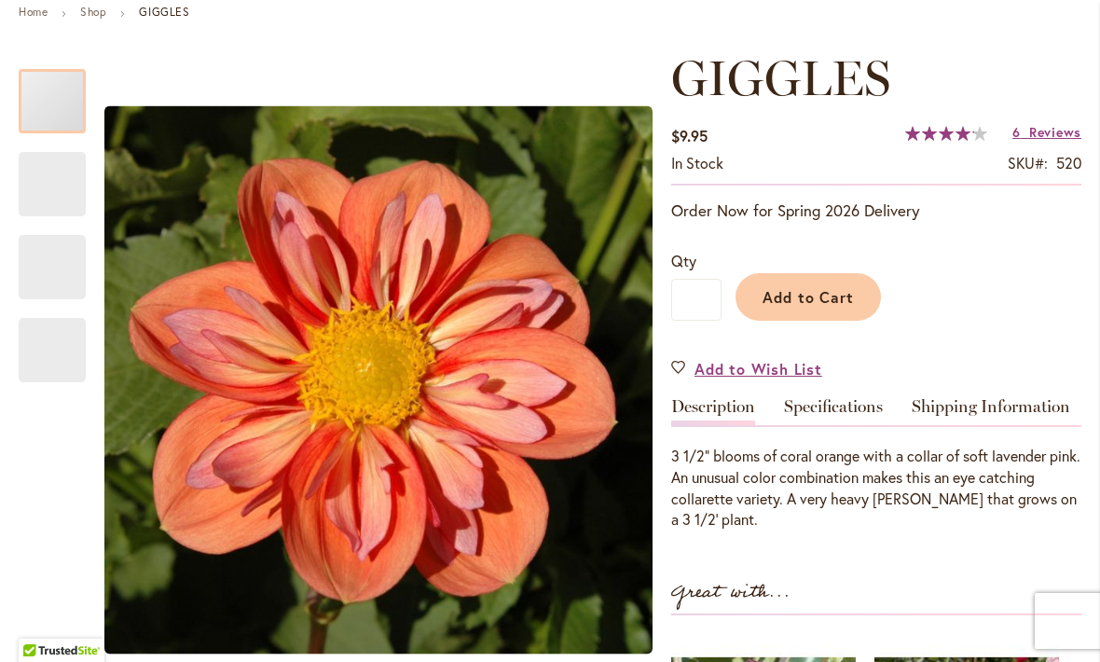
scroll to position [215, 0]
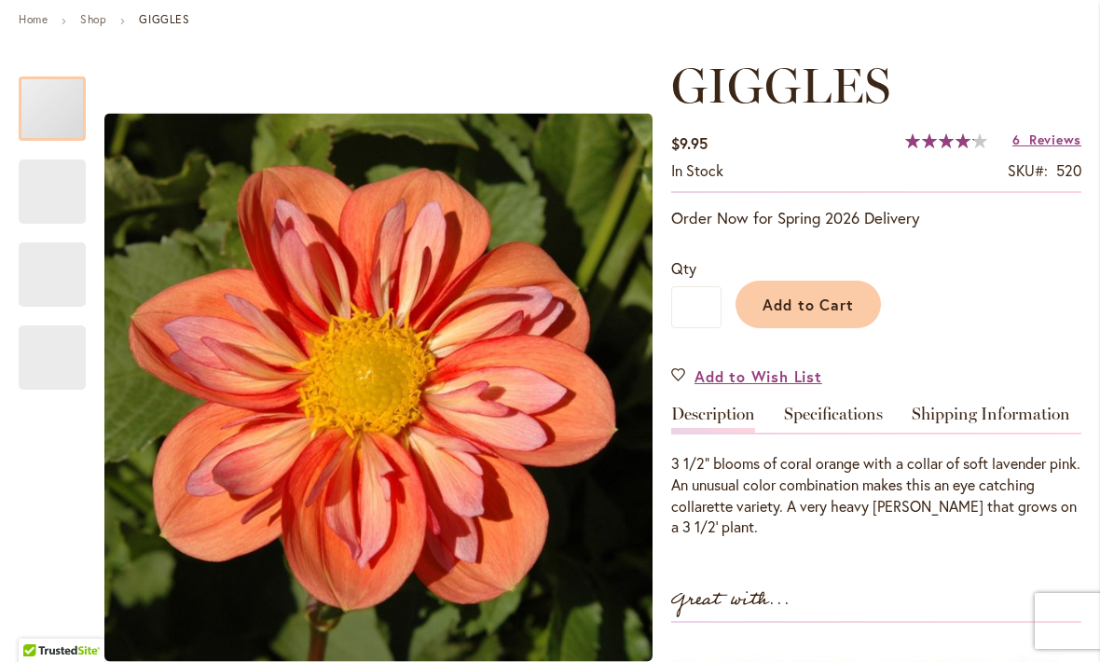
click at [65, 366] on div "GIGGLES" at bounding box center [52, 357] width 67 height 64
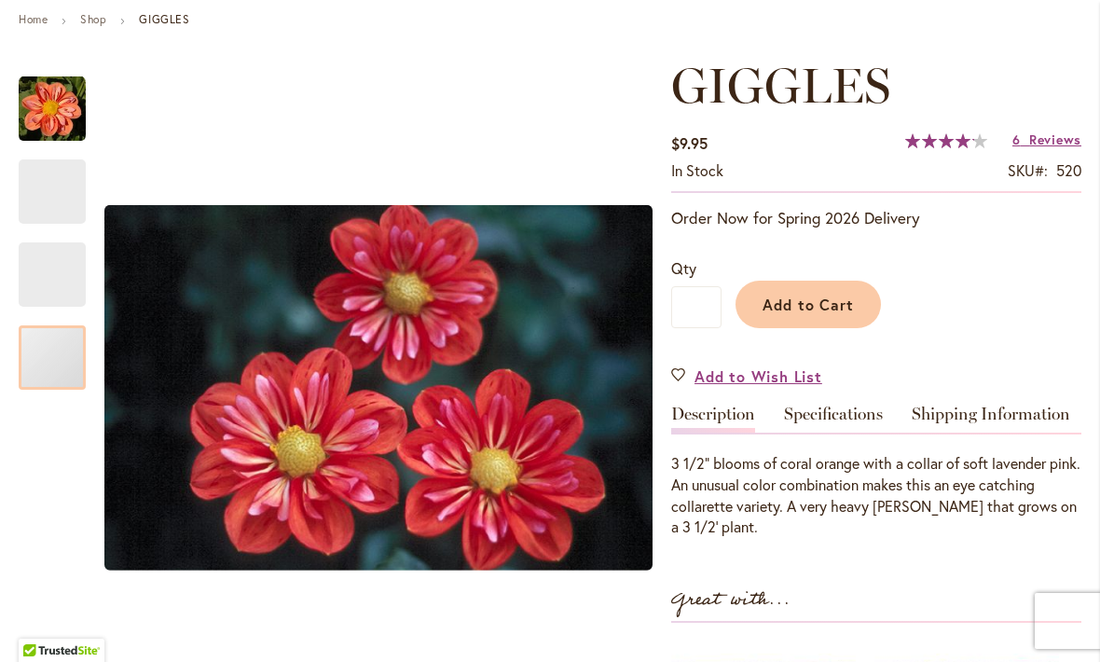
click at [85, 270] on div "GIGGLES" at bounding box center [52, 274] width 67 height 64
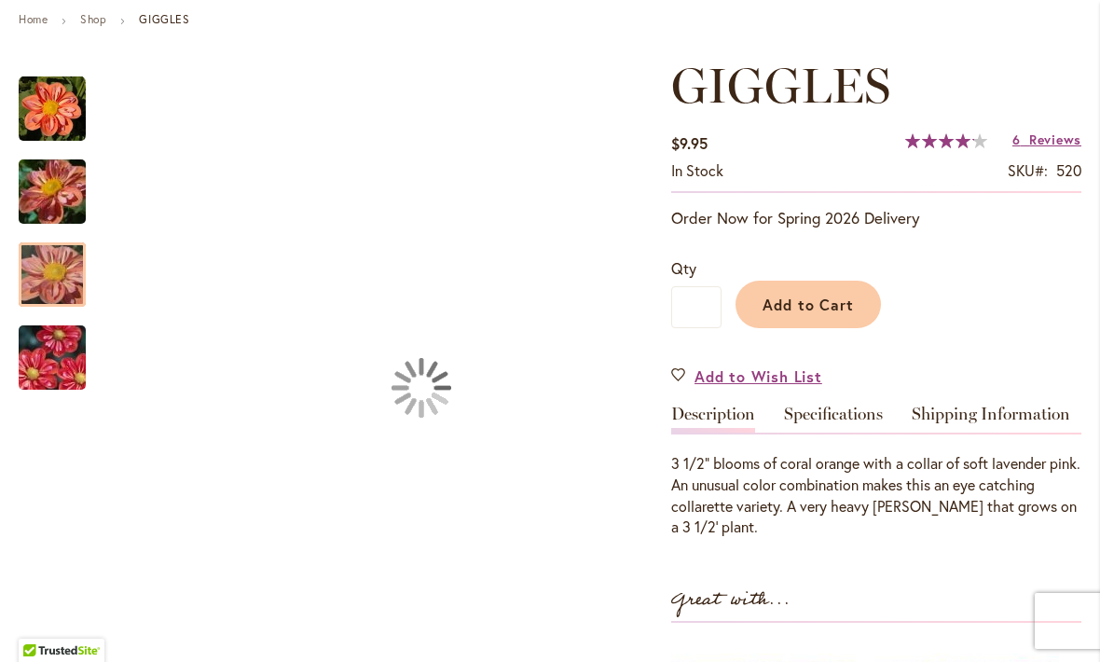
click at [63, 282] on div at bounding box center [52, 274] width 67 height 64
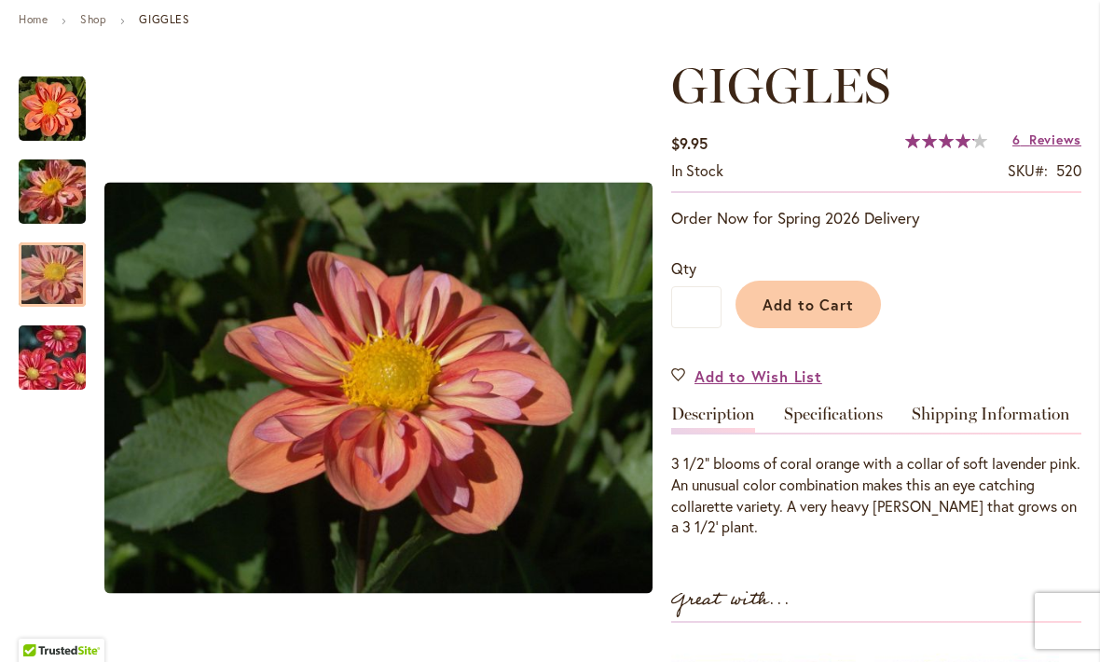
click at [51, 180] on img "GIGGLES" at bounding box center [52, 192] width 134 height 101
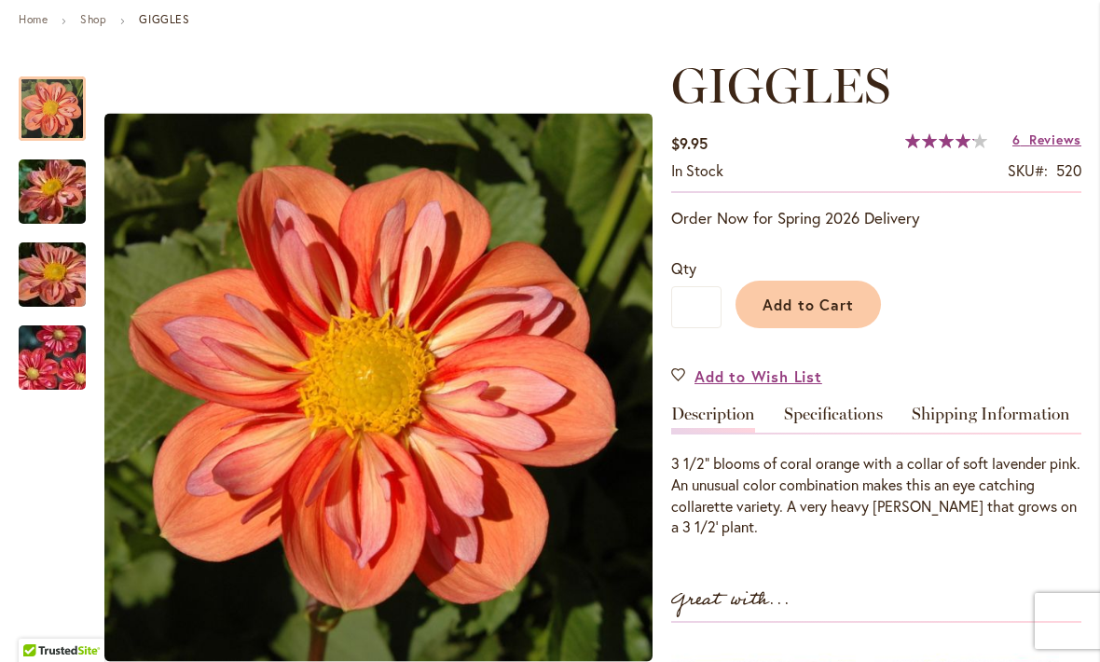
click at [74, 115] on img "GIGGLES" at bounding box center [52, 109] width 67 height 67
click at [63, 367] on img "GIGGLES" at bounding box center [52, 357] width 134 height 89
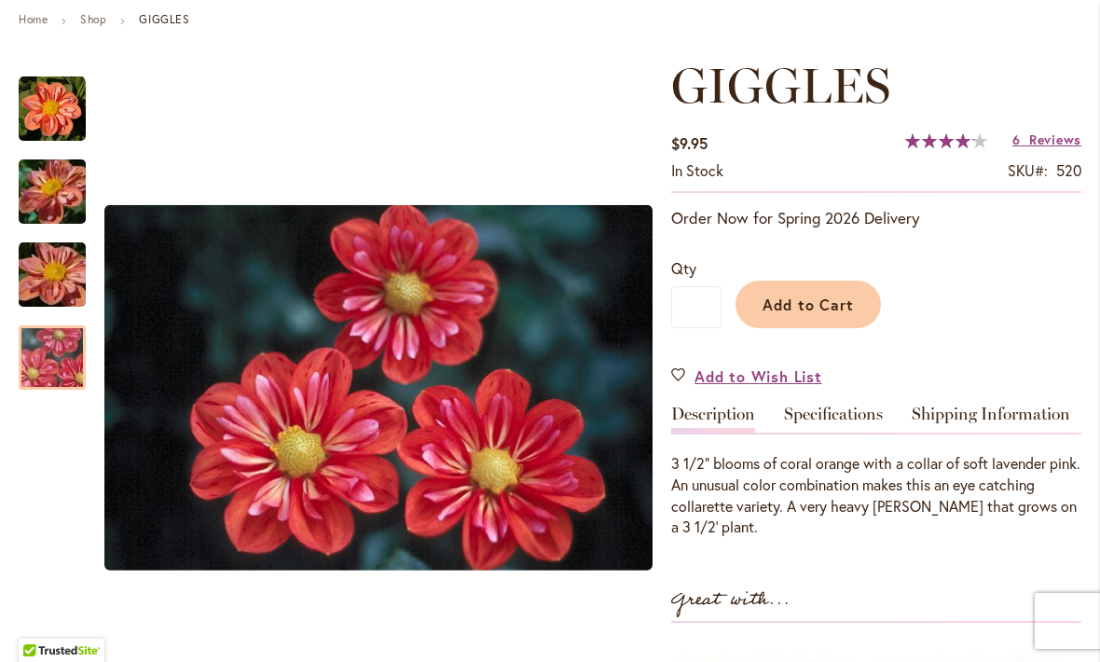
click at [1053, 147] on span "Reviews" at bounding box center [1055, 140] width 52 height 18
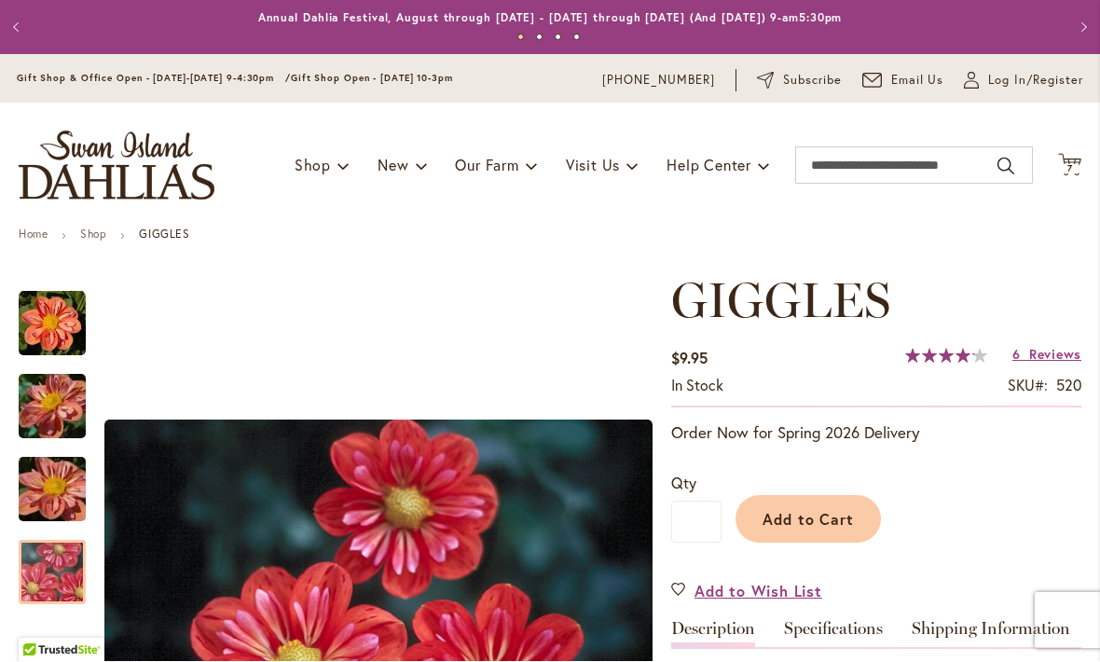
scroll to position [0, 0]
click at [1072, 166] on span "7" at bounding box center [1070, 169] width 6 height 12
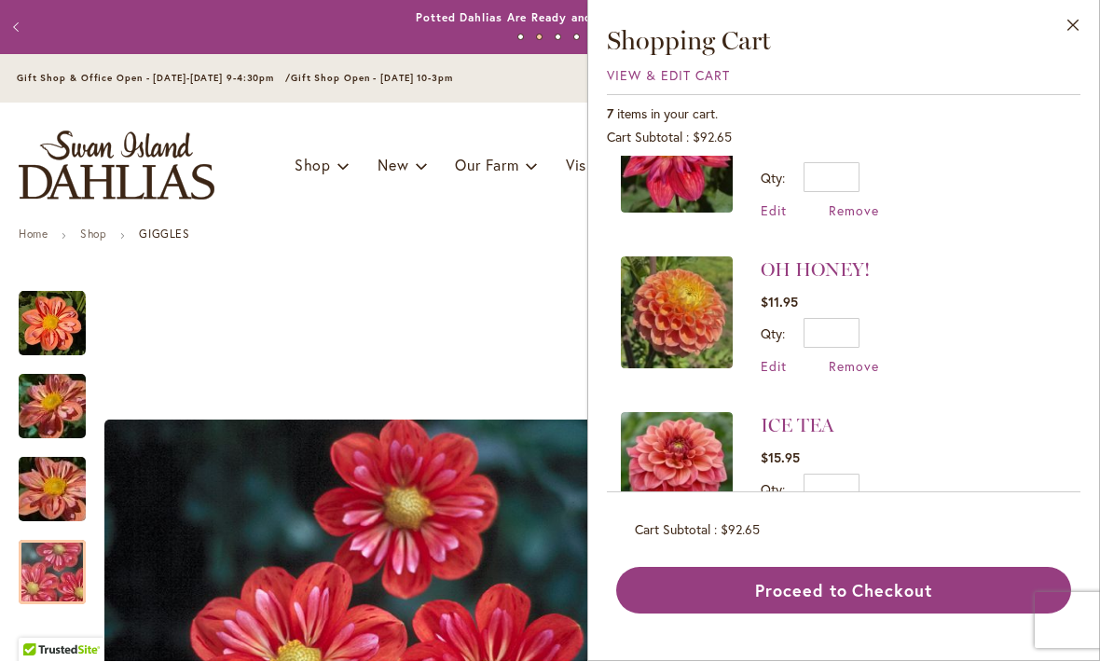
scroll to position [68, 0]
click at [836, 269] on link "OH HONEY!" at bounding box center [815, 271] width 109 height 22
